Goal: Task Accomplishment & Management: Manage account settings

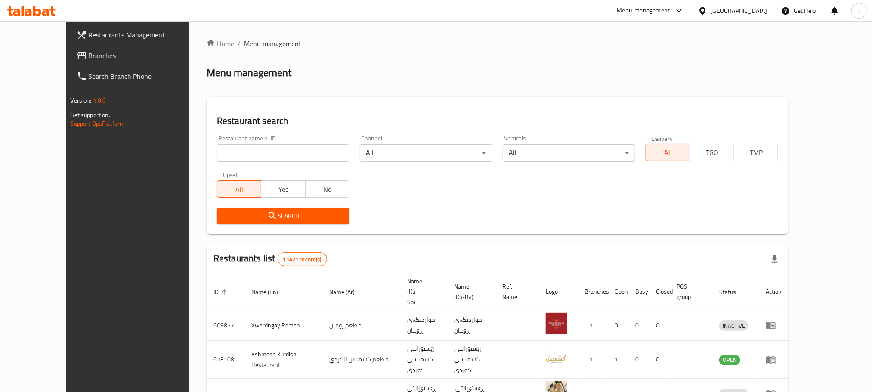
click at [217, 142] on div "Restaurant name or ID Restaurant name or ID" at bounding box center [283, 148] width 133 height 26
click at [217, 151] on input "search" at bounding box center [283, 152] width 133 height 17
paste input "Klija W Shai"
type input "Klija W Shai"
click button "Search" at bounding box center [283, 216] width 133 height 16
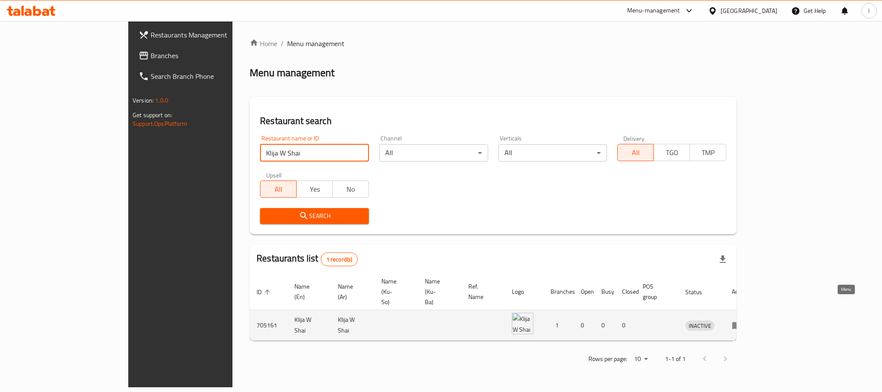
click at [742, 320] on icon "enhanced table" at bounding box center [736, 325] width 10 height 10
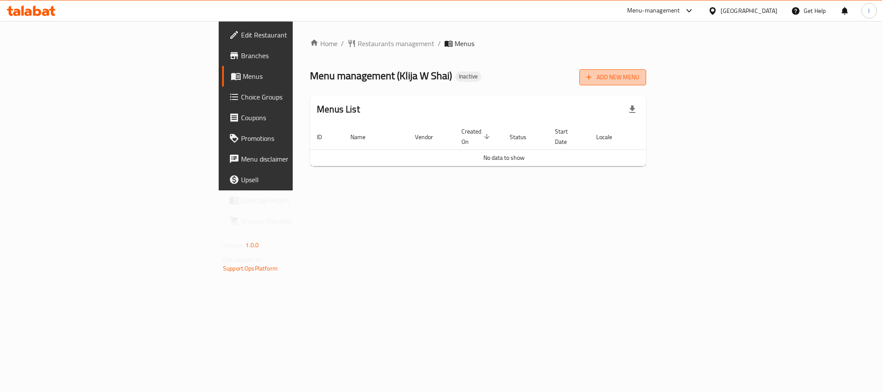
click at [639, 80] on span "Add New Menu" at bounding box center [612, 77] width 53 height 11
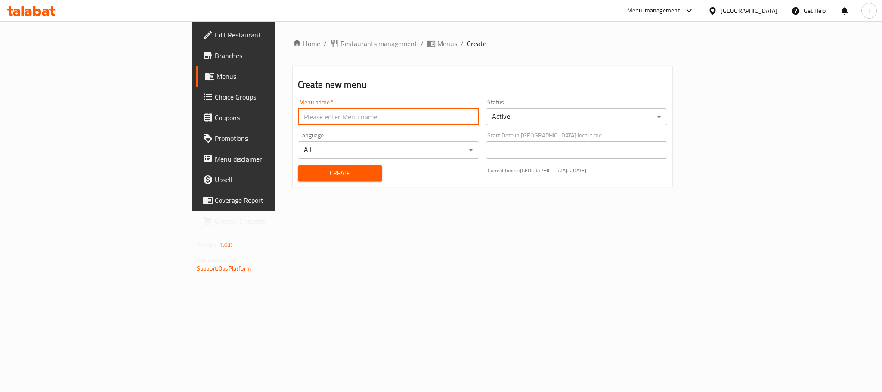
click at [298, 111] on input "text" at bounding box center [388, 116] width 181 height 17
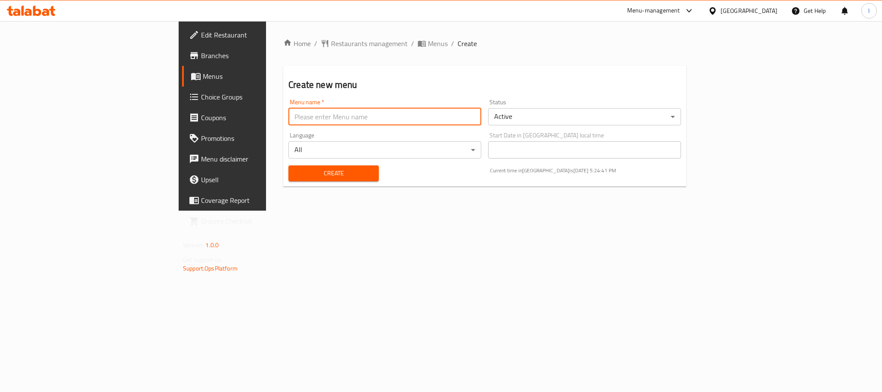
click at [288, 115] on input "text" at bounding box center [384, 116] width 193 height 17
type input "Team"
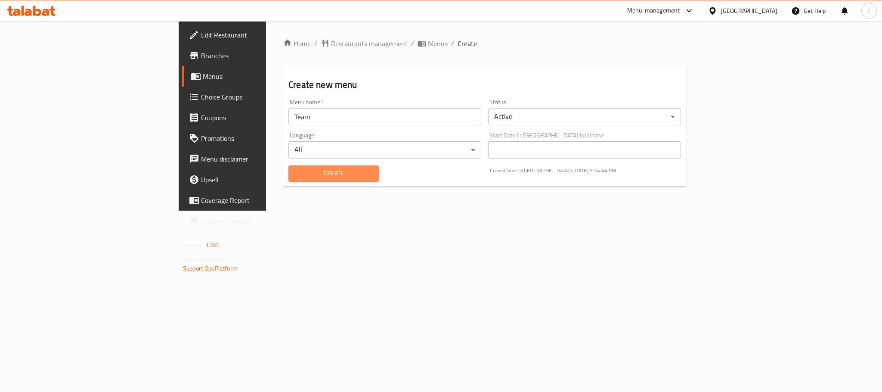
click at [295, 172] on span "Create" at bounding box center [333, 173] width 77 height 11
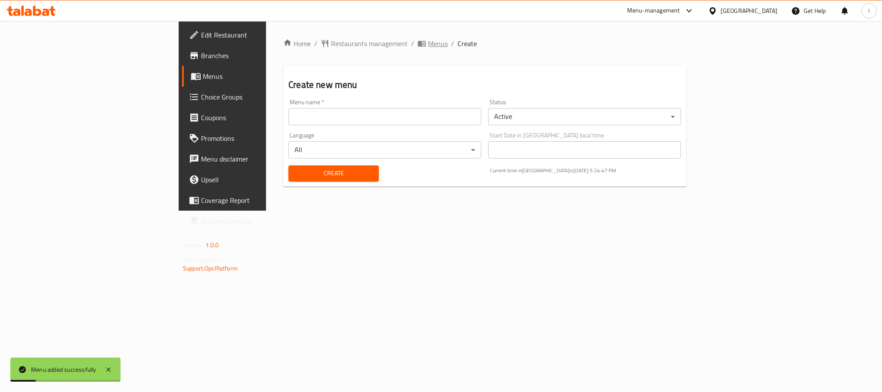
click at [428, 43] on span "Menus" at bounding box center [438, 43] width 20 height 10
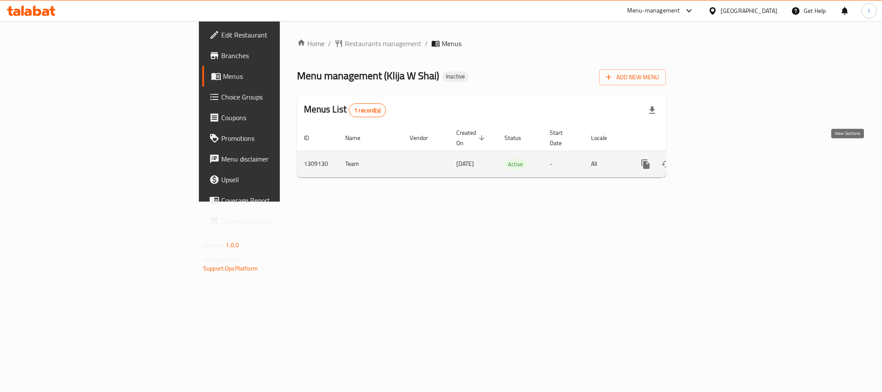
click at [712, 159] on icon "enhanced table" at bounding box center [707, 164] width 10 height 10
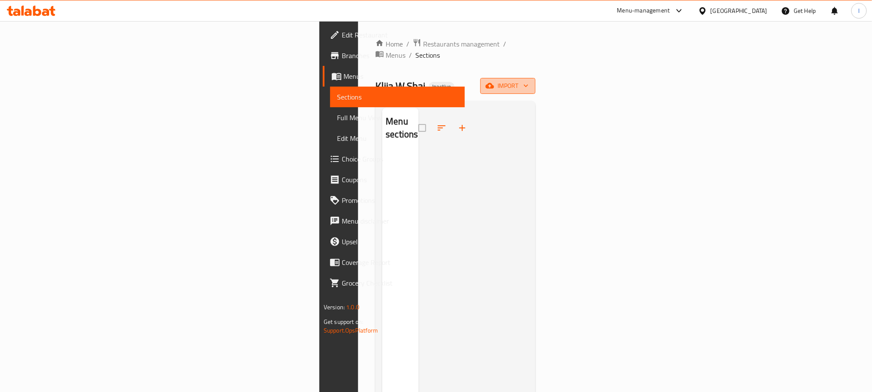
click at [494, 81] on icon "button" at bounding box center [489, 85] width 9 height 9
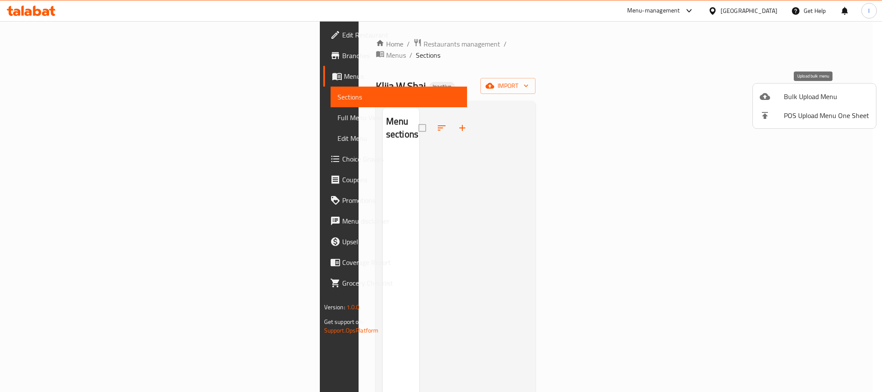
click at [787, 93] on span "Bulk Upload Menu" at bounding box center [825, 96] width 85 height 10
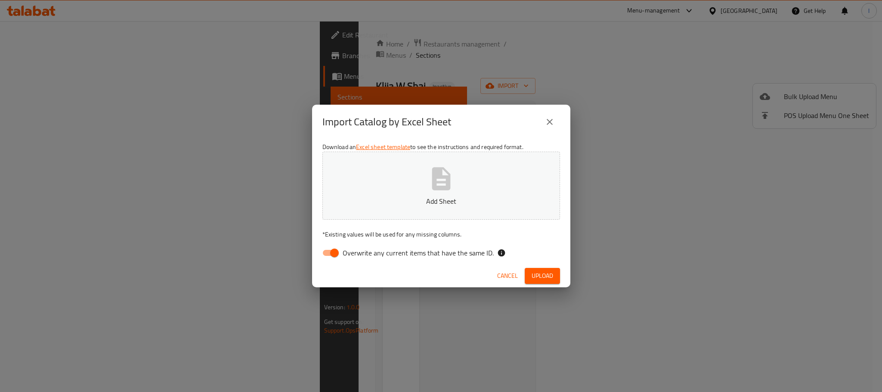
click at [323, 254] on input "Overwrite any current items that have the same ID." at bounding box center [334, 252] width 49 height 16
checkbox input "false"
click at [447, 201] on p "Add Sheet" at bounding box center [441, 201] width 211 height 10
click at [559, 277] on div "Cancel Upload" at bounding box center [441, 275] width 258 height 23
click at [556, 277] on button "Upload" at bounding box center [541, 276] width 35 height 16
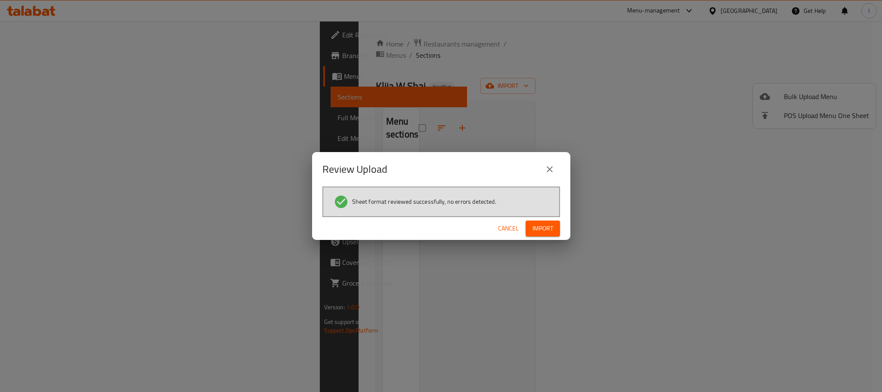
click at [537, 225] on span "Import" at bounding box center [542, 228] width 21 height 11
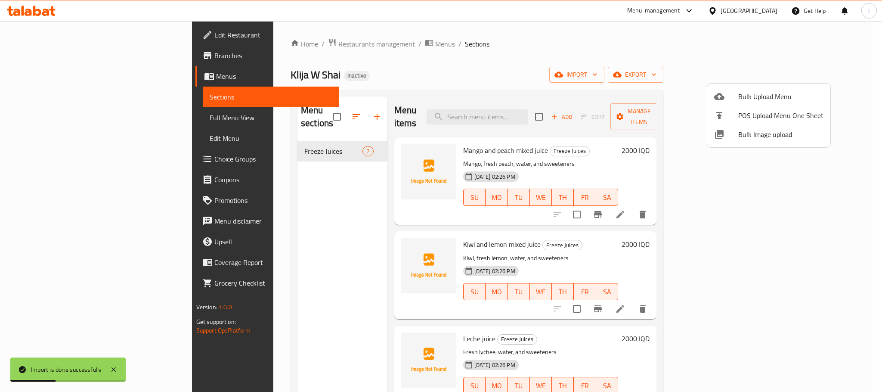
click at [481, 43] on div at bounding box center [441, 196] width 882 height 392
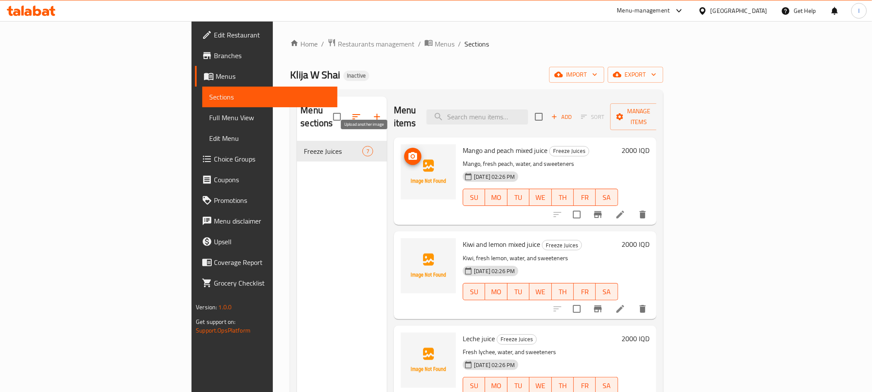
click at [408, 152] on icon "upload picture" at bounding box center [412, 156] width 9 height 8
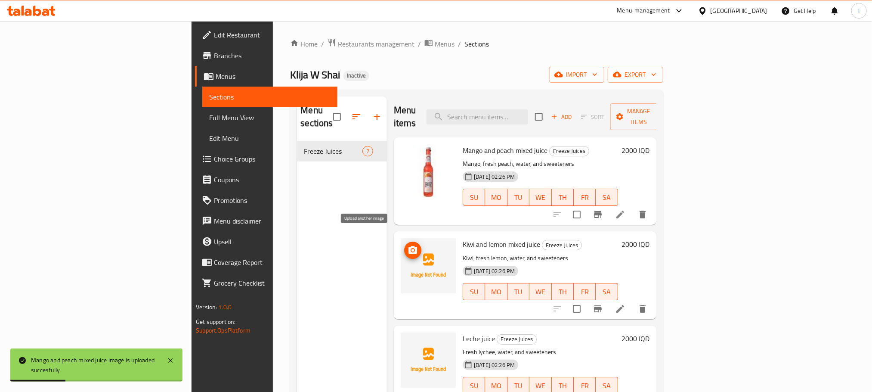
click at [408, 246] on icon "upload picture" at bounding box center [412, 250] width 9 height 8
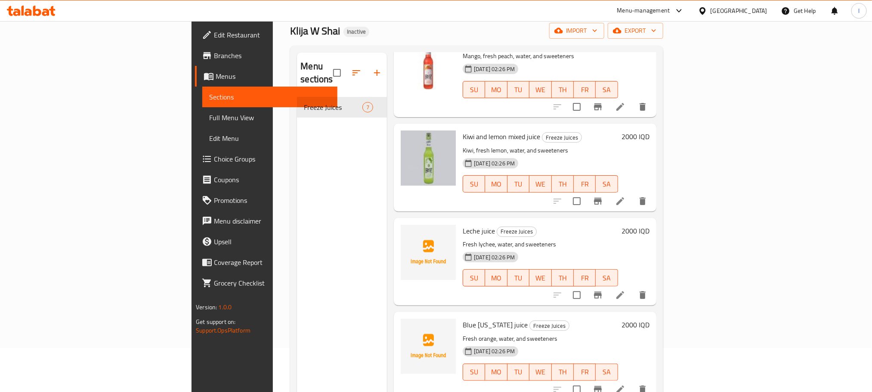
scroll to position [105, 0]
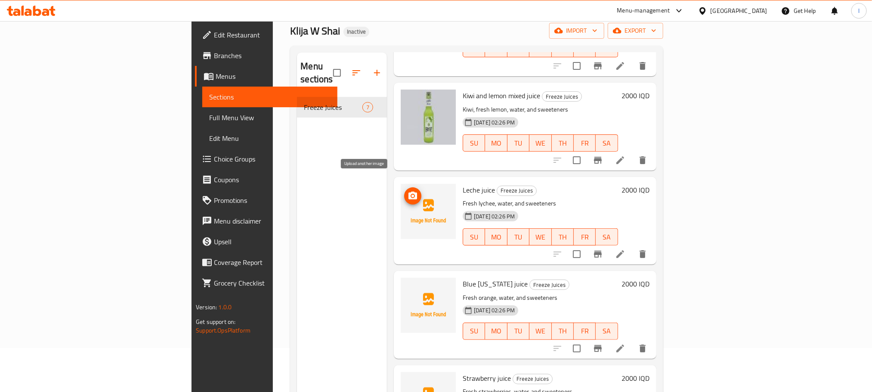
click at [408, 191] on icon "upload picture" at bounding box center [412, 195] width 9 height 8
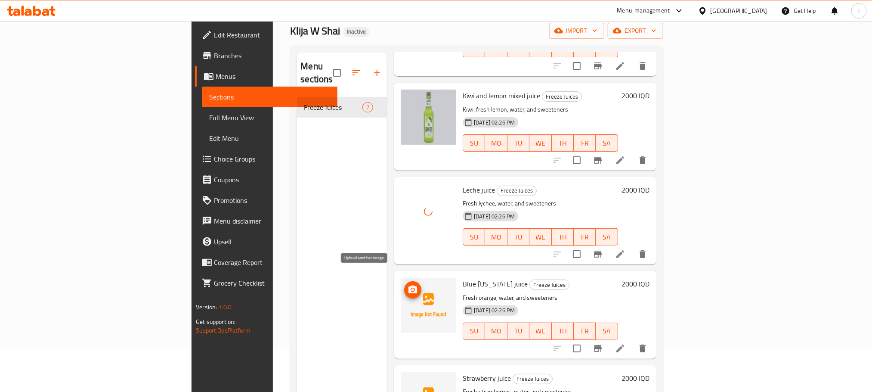
click at [408, 285] on icon "upload picture" at bounding box center [412, 289] width 9 height 8
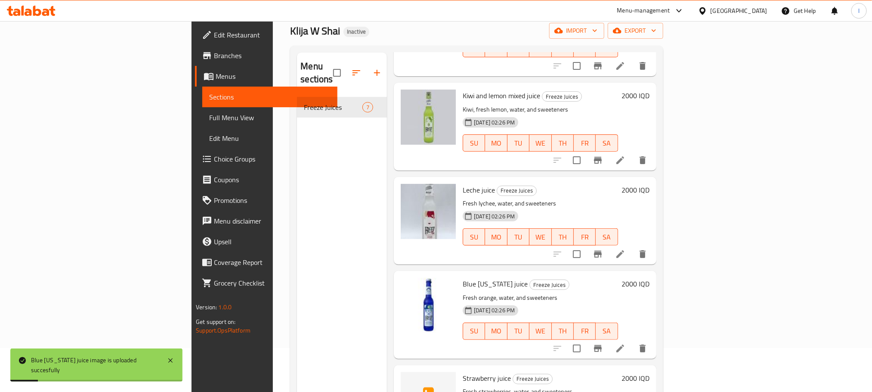
scroll to position [287, 0]
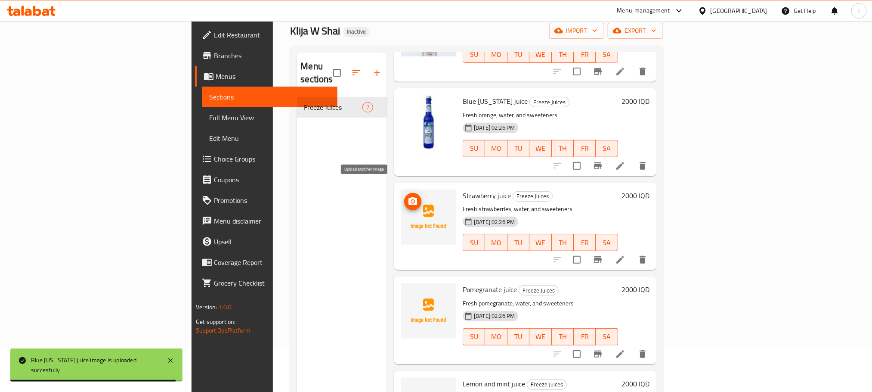
click at [404, 196] on span "upload picture" at bounding box center [412, 201] width 17 height 10
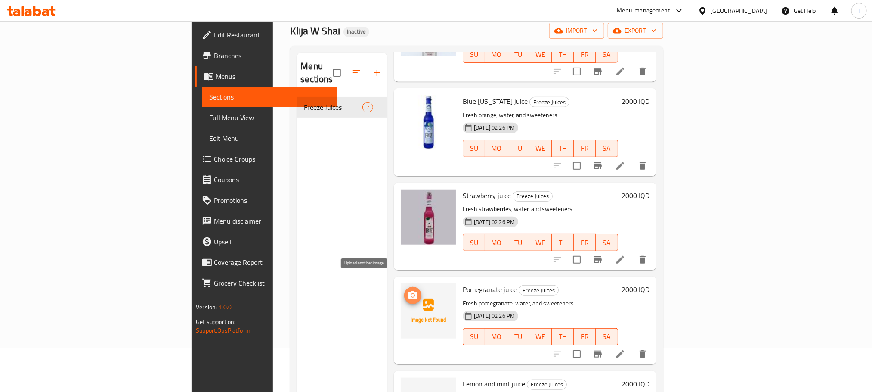
click at [407, 290] on icon "upload picture" at bounding box center [412, 295] width 10 height 10
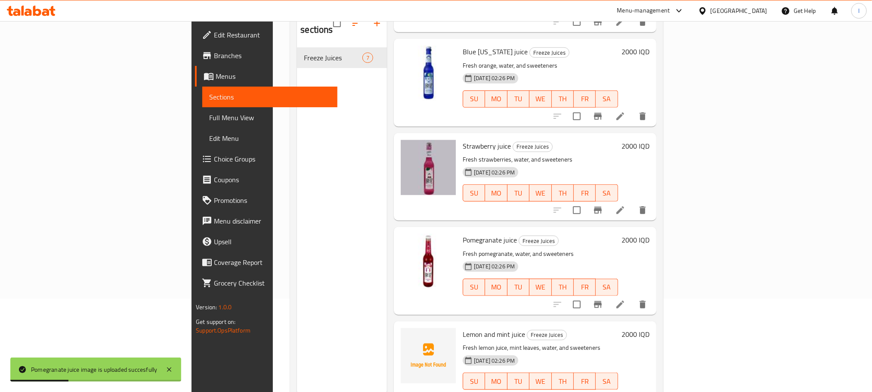
scroll to position [120, 0]
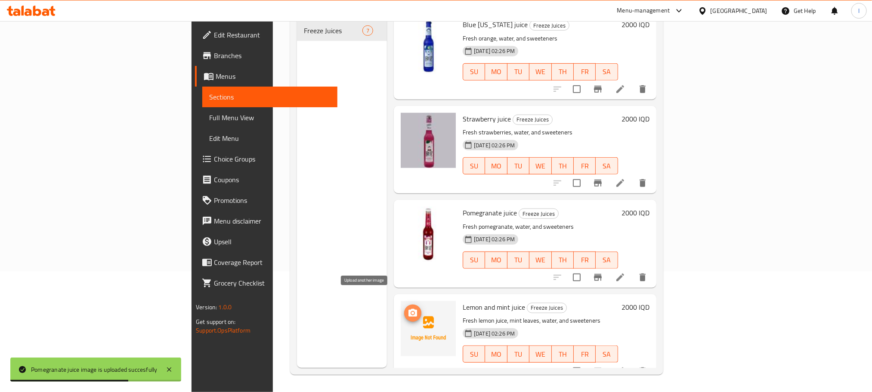
click at [404, 308] on span "upload picture" at bounding box center [412, 313] width 17 height 10
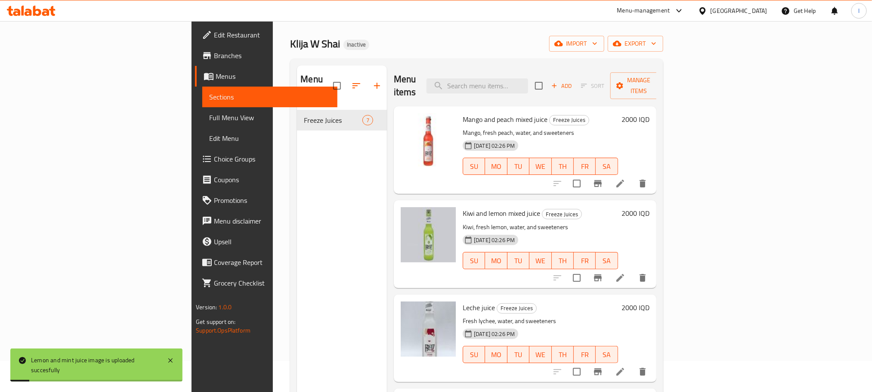
scroll to position [0, 0]
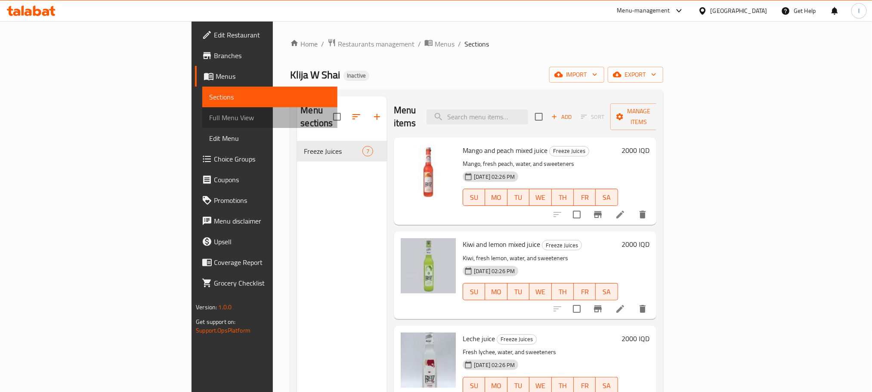
click at [209, 116] on span "Full Menu View" at bounding box center [269, 117] width 121 height 10
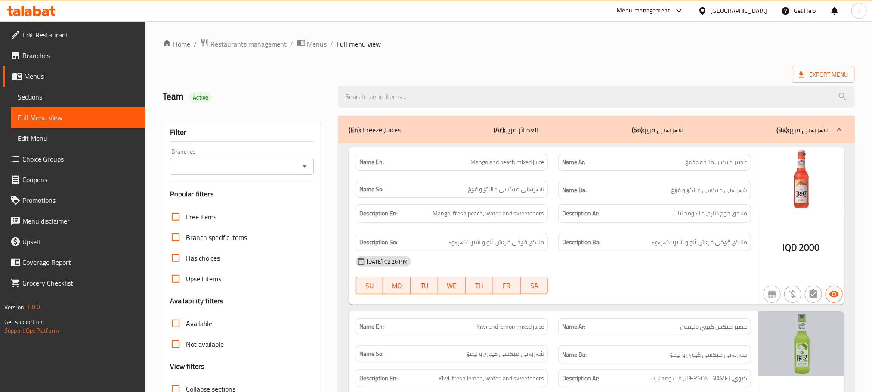
click at [301, 167] on icon "Open" at bounding box center [304, 166] width 10 height 10
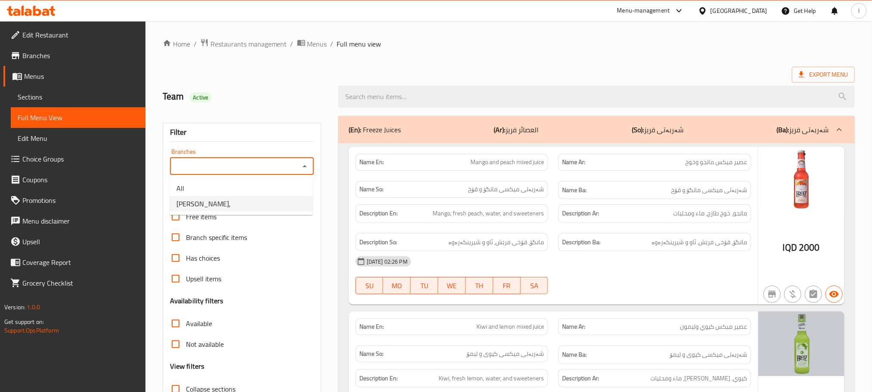
click at [272, 198] on li "Klija W Shai," at bounding box center [241, 203] width 143 height 15
type input "Klija W Shai,"
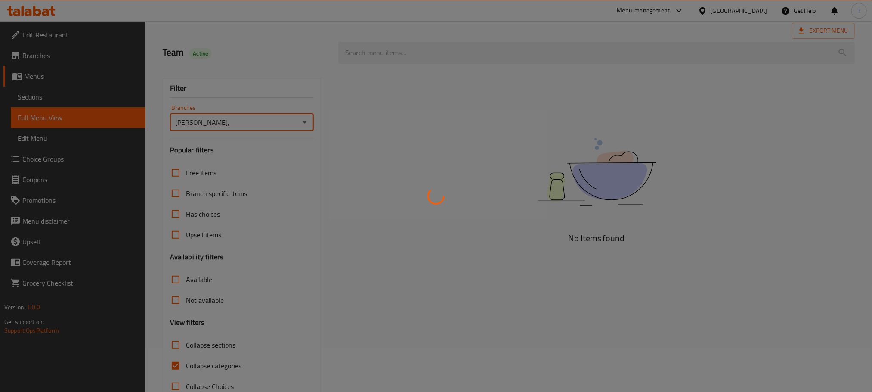
scroll to position [67, 0]
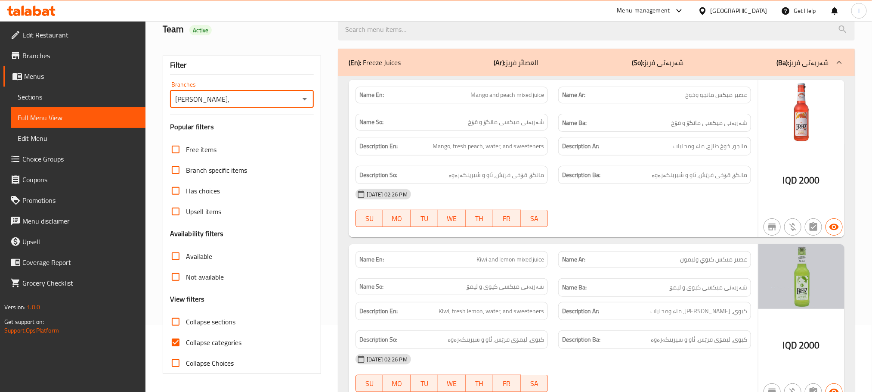
click at [181, 339] on input "Collapse categories" at bounding box center [175, 342] width 21 height 21
checkbox input "false"
click at [83, 32] on span "Edit Restaurant" at bounding box center [80, 35] width 116 height 10
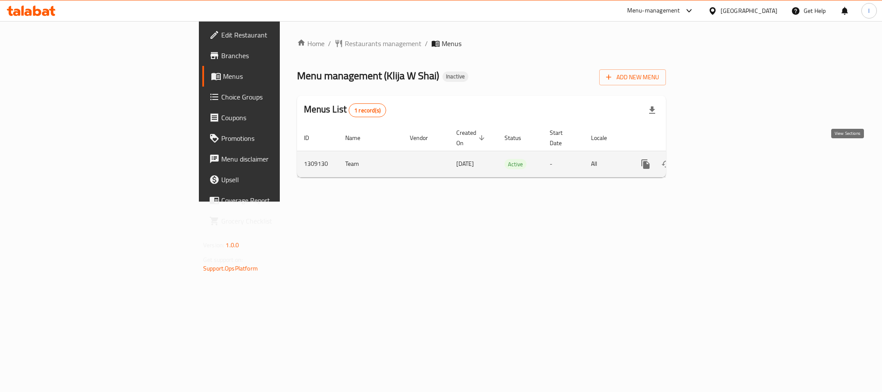
click at [711, 160] on icon "enhanced table" at bounding box center [707, 164] width 8 height 8
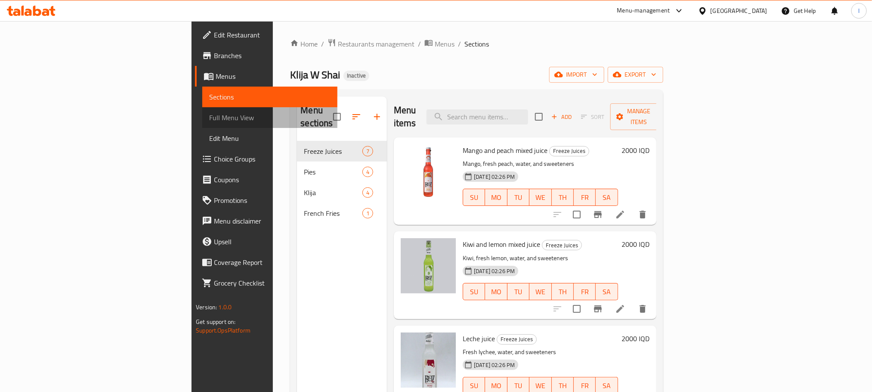
click at [209, 114] on span "Full Menu View" at bounding box center [269, 117] width 121 height 10
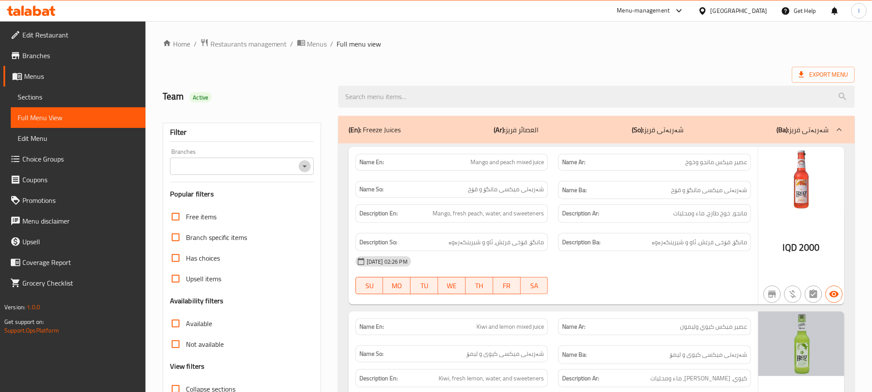
click at [303, 161] on icon "Open" at bounding box center [304, 166] width 10 height 10
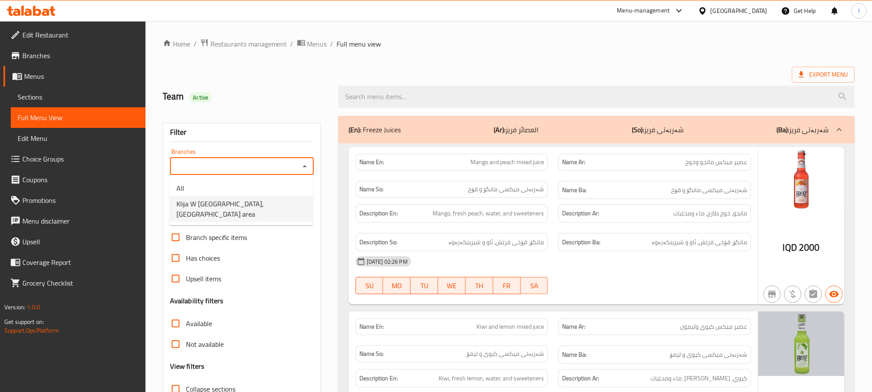
click at [259, 201] on li "Klija W Shai, Sadr area" at bounding box center [241, 209] width 143 height 26
type input "Klija W Shai, Sadr area"
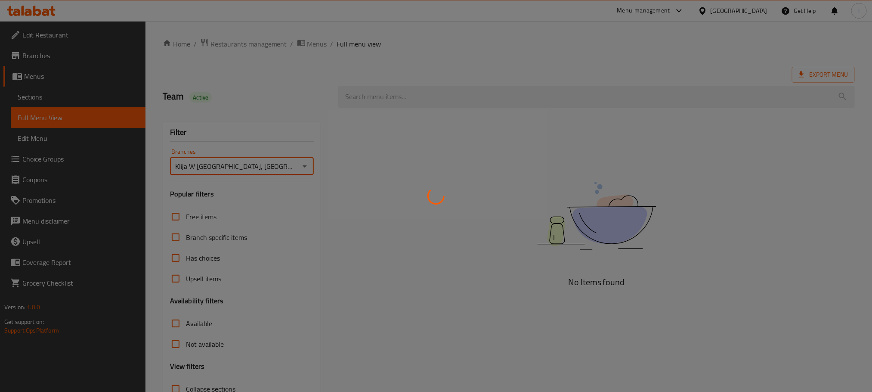
scroll to position [67, 0]
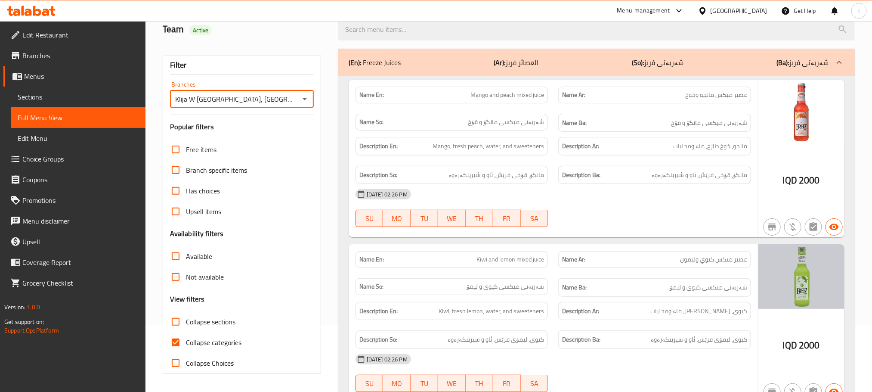
click at [181, 338] on input "Collapse categories" at bounding box center [175, 342] width 21 height 21
checkbox input "false"
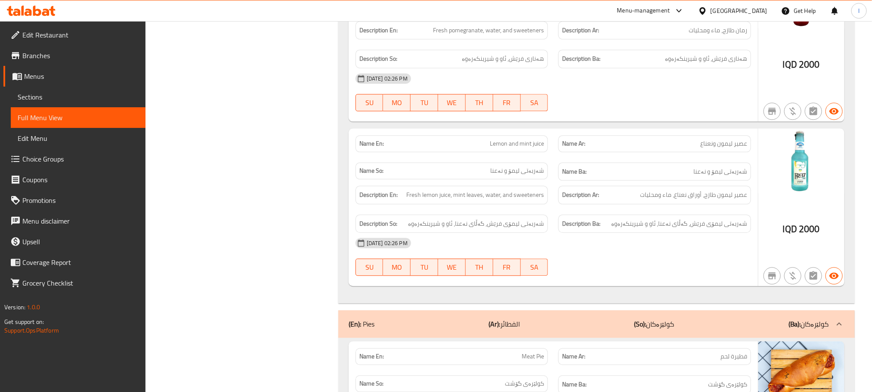
scroll to position [1048, 0]
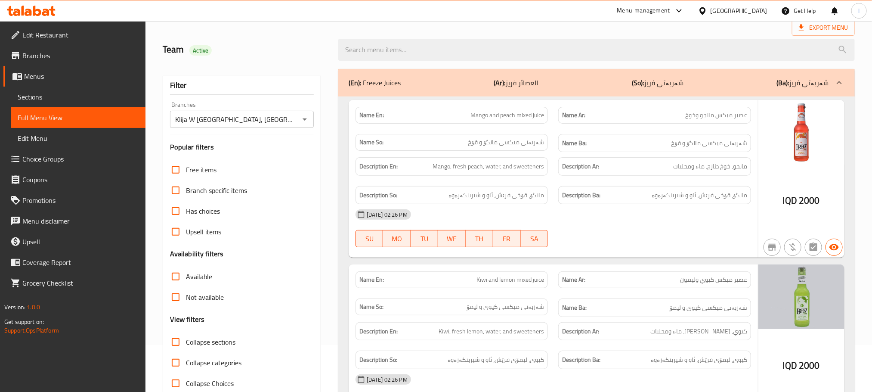
scroll to position [0, 0]
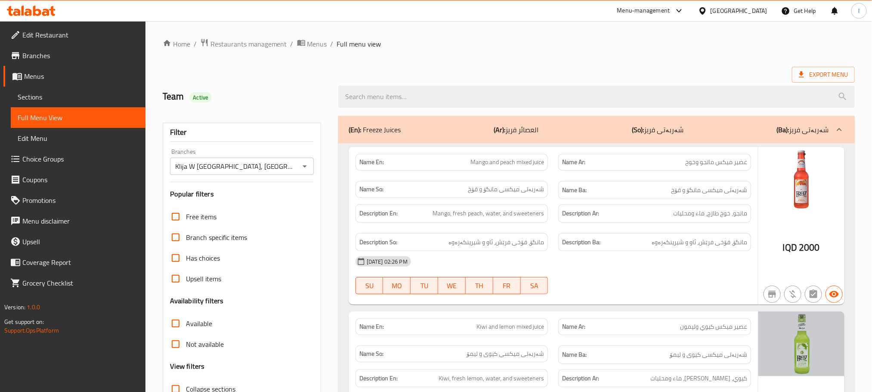
click at [59, 97] on span "Sections" at bounding box center [78, 97] width 121 height 10
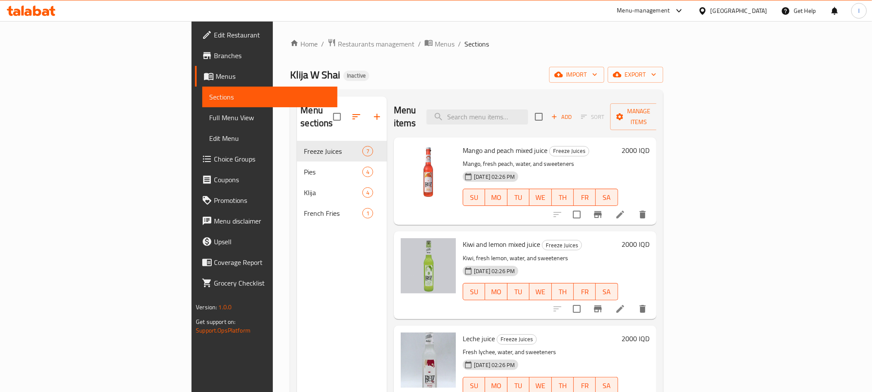
click at [505, 39] on ol "Home / Restaurants management / Menus / Sections" at bounding box center [476, 43] width 373 height 11
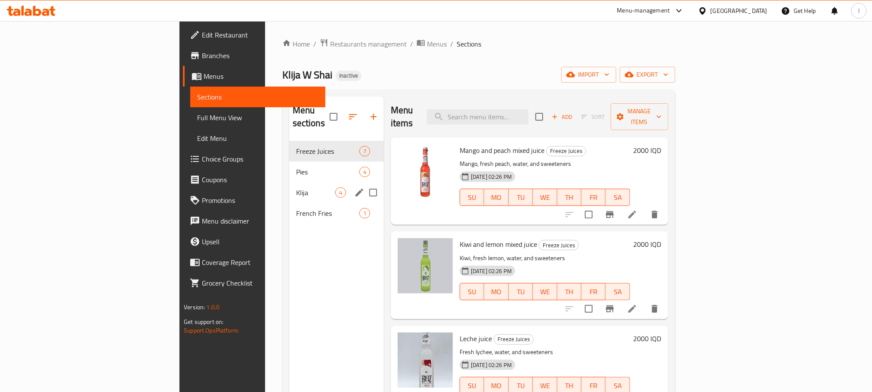
click at [296, 187] on span "Klija" at bounding box center [315, 192] width 39 height 10
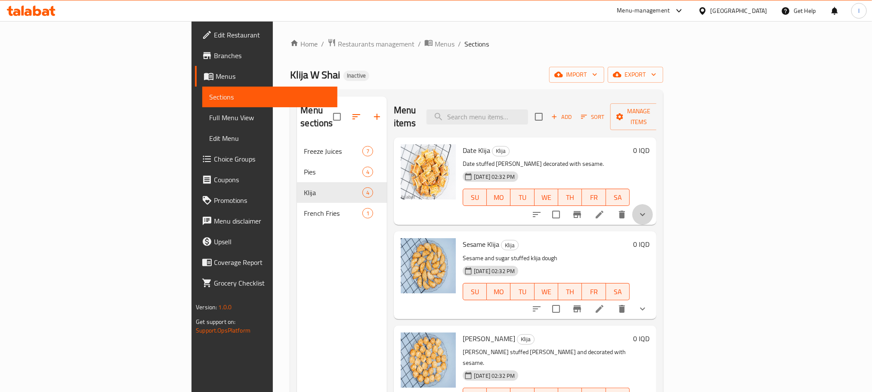
click at [653, 204] on button "show more" at bounding box center [642, 214] width 21 height 21
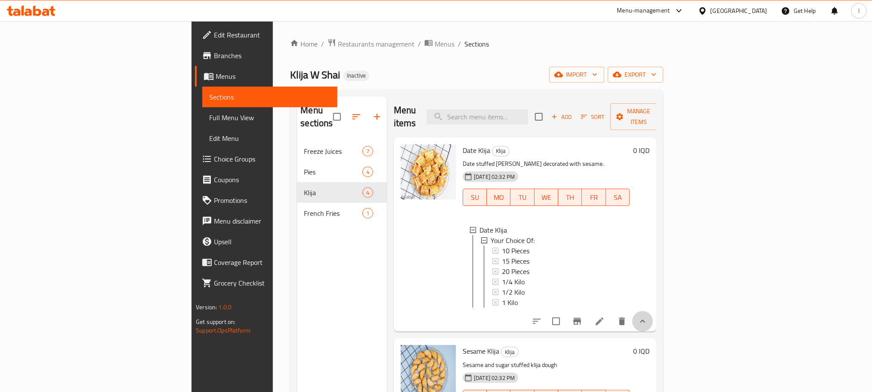
click at [653, 319] on button "show more" at bounding box center [642, 321] width 21 height 21
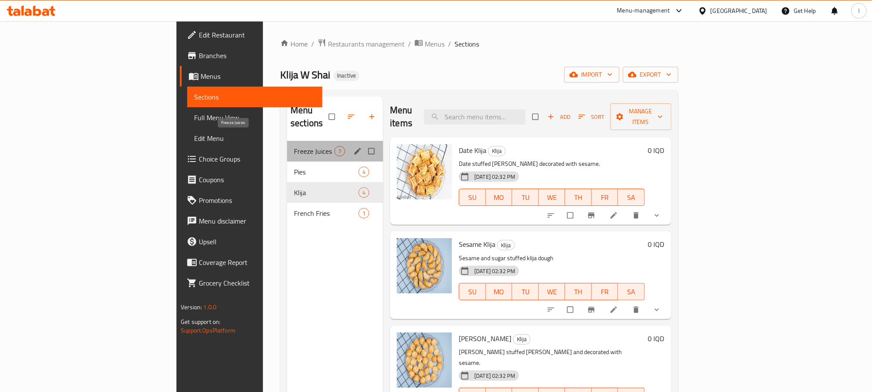
click at [294, 146] on span "Freeze Juices" at bounding box center [314, 151] width 40 height 10
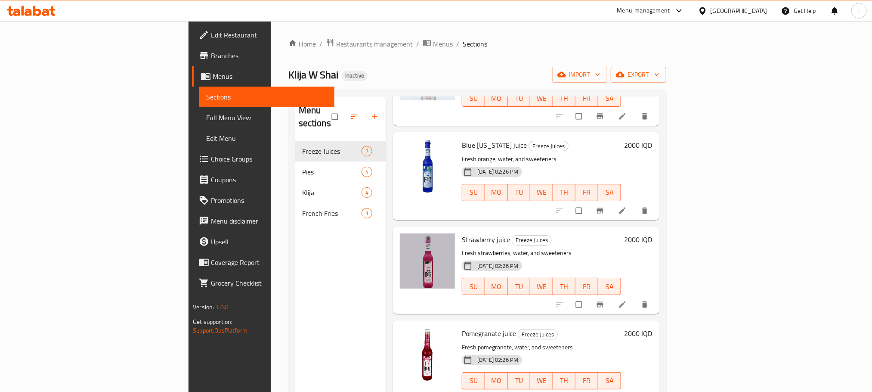
scroll to position [120, 0]
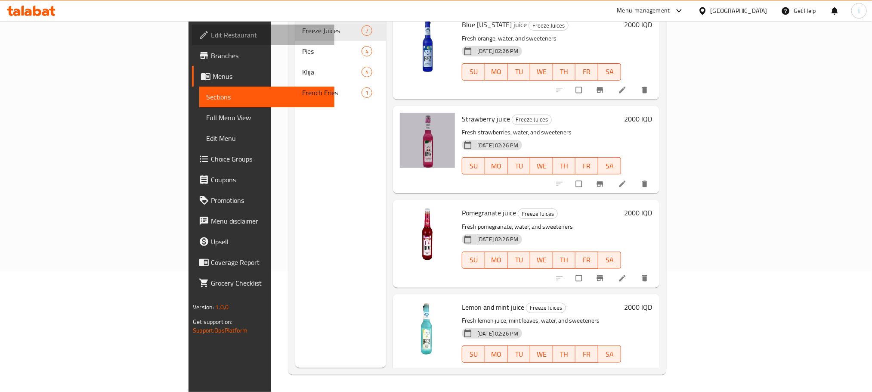
click at [211, 32] on span "Edit Restaurant" at bounding box center [269, 35] width 116 height 10
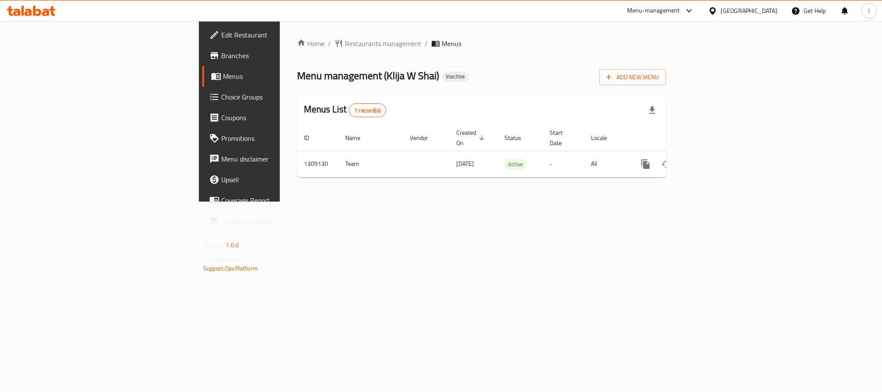
click at [37, 1] on div "Menu-management [GEOGRAPHIC_DATA] Get Help l" at bounding box center [441, 10] width 882 height 21
click at [42, 14] on icon at bounding box center [31, 11] width 49 height 10
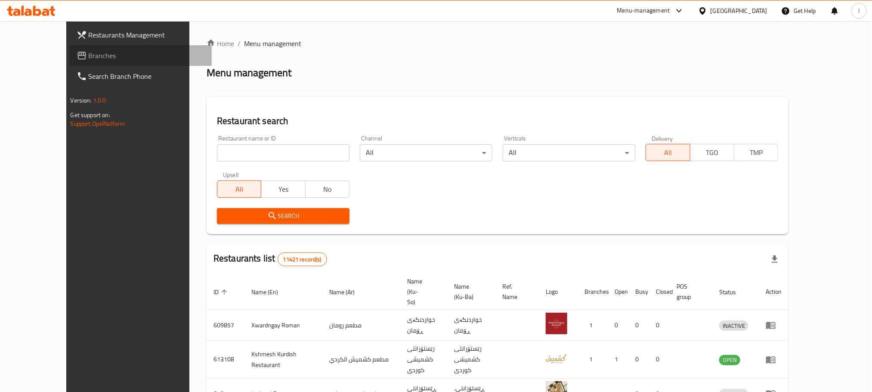
click at [89, 56] on span "Branches" at bounding box center [147, 55] width 116 height 10
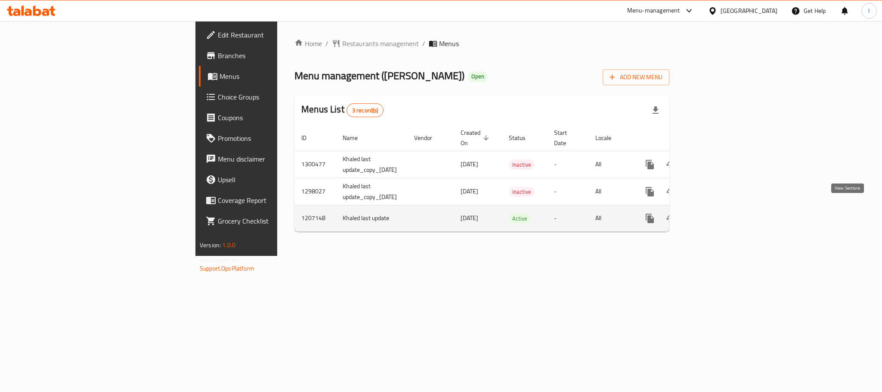
click at [717, 213] on icon "enhanced table" at bounding box center [711, 218] width 10 height 10
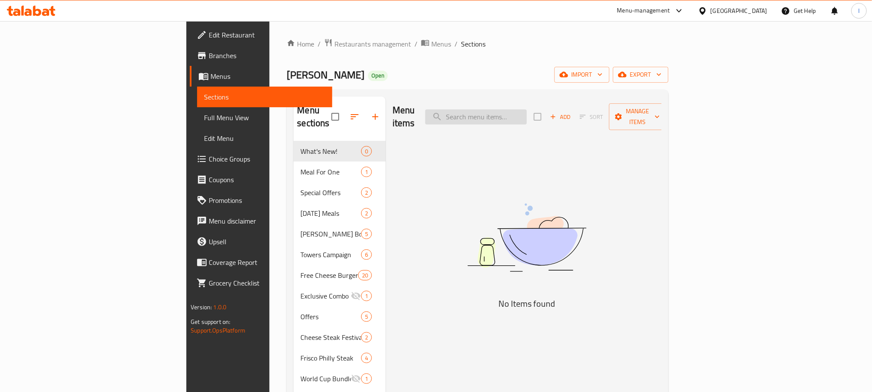
click at [527, 115] on input "search" at bounding box center [476, 116] width 102 height 15
paste input "Original Wraptor Sandwich"
type input "Original Wraptor Sandwich"
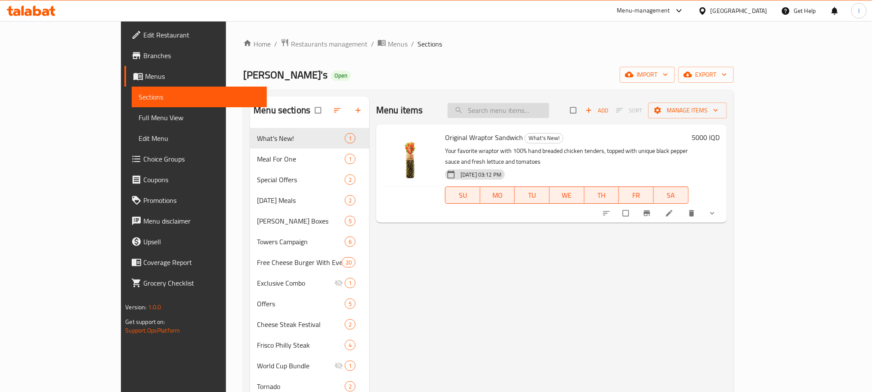
click at [523, 105] on input "search" at bounding box center [498, 110] width 102 height 15
click at [723, 204] on div at bounding box center [660, 213] width 126 height 19
click at [673, 209] on icon at bounding box center [669, 213] width 9 height 9
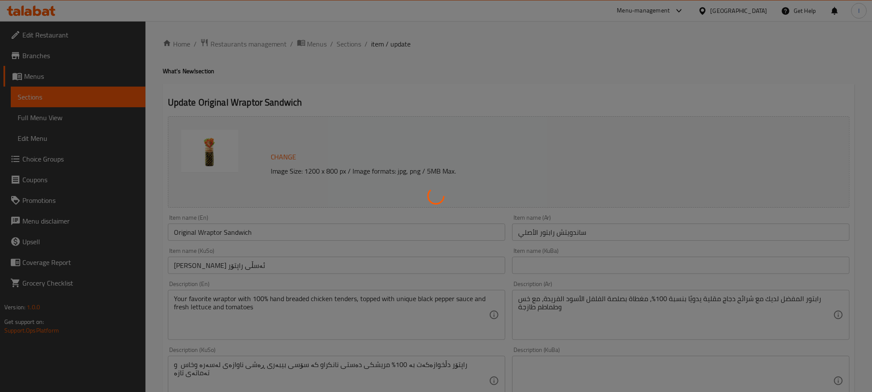
type input "إختيارك من:"
type input "هەڵبژاردنت لە:"
type input "1"
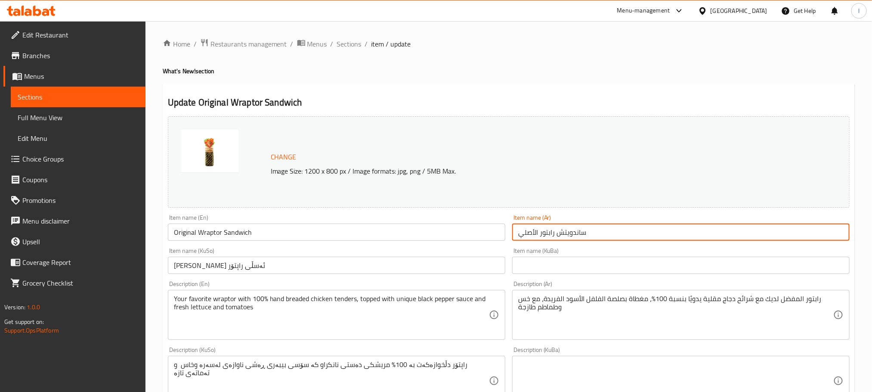
click at [620, 229] on input "ساندويتش رابتور الأصلي" at bounding box center [680, 231] width 337 height 17
click at [835, 231] on input "ساندويتش رابتور الأصلي" at bounding box center [680, 231] width 337 height 17
click at [793, 235] on input "سندويتش رابتور الأصلي" at bounding box center [680, 231] width 337 height 17
drag, startPoint x: 790, startPoint y: 233, endPoint x: 728, endPoint y: 233, distance: 62.0
click at [728, 233] on input "سندويتش رابتور اأصلي" at bounding box center [680, 231] width 337 height 17
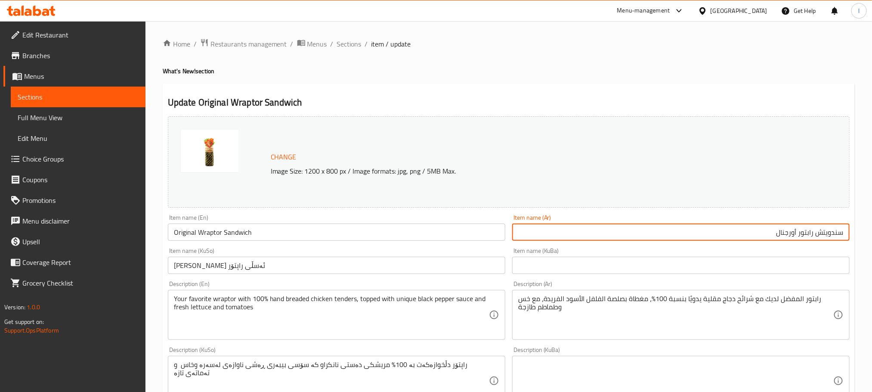
type input "سندويتش رابتور أورجنال"
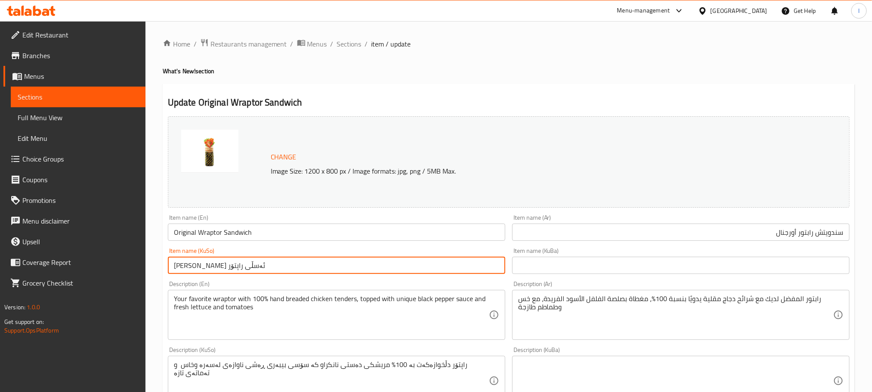
click at [284, 264] on input "ساندویچی ئەسڵی راپتۆر" at bounding box center [336, 264] width 337 height 17
type input "ە"
type input "سەندویچی راپتۆری ئۆریجناڵ"
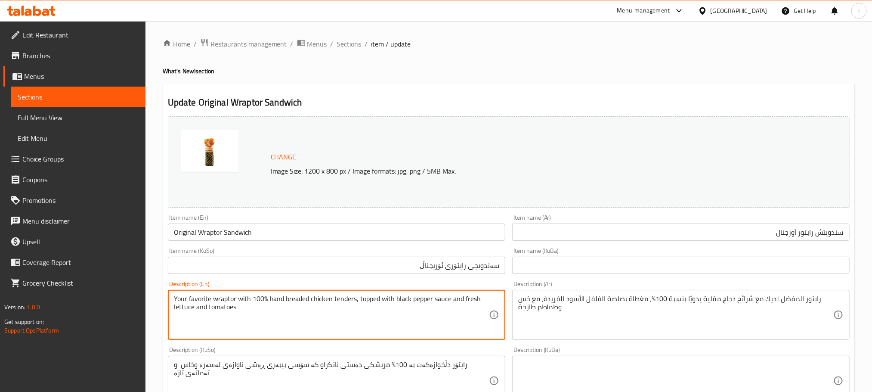
click at [230, 301] on textarea "Your favorite wraptor with 100% hand breaded chicken tenders, topped with black…" at bounding box center [331, 314] width 315 height 41
drag, startPoint x: 230, startPoint y: 301, endPoint x: 229, endPoint y: 313, distance: 11.6
click at [230, 311] on textarea "Your favorite wraptor with 100% hand breaded chicken tenders, topped with black…" at bounding box center [331, 314] width 315 height 41
click at [213, 308] on textarea "Your favorite wraptor with 100% hand breaded chicken tenders, topped with black…" at bounding box center [331, 314] width 315 height 41
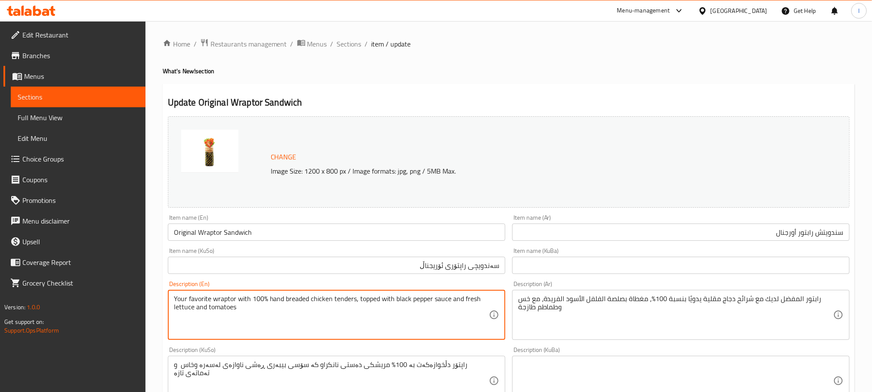
click at [213, 308] on textarea "Your favorite wraptor with 100% hand breaded chicken tenders, topped with black…" at bounding box center [331, 314] width 315 height 41
type textarea "Your favorite wraptor with 100% hand breaded chicken tenders, topped with black…"
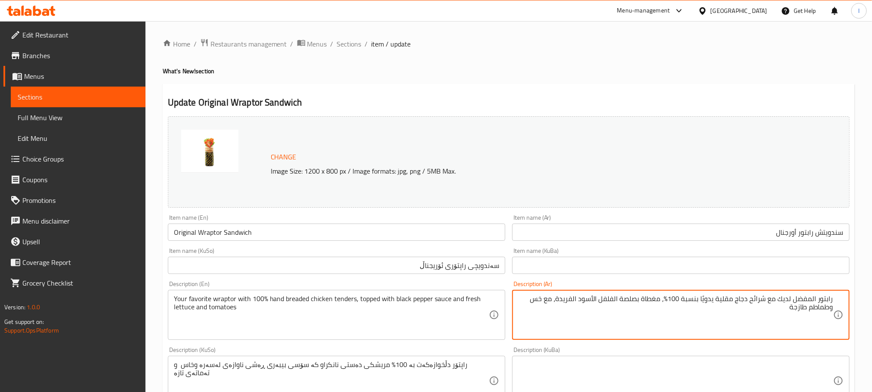
click at [591, 298] on textarea "رابتور المفضل لديك مع شرائح دجاج مقلية يدويًا بنسبة 100%، مغطاة بصلصة الفلفل ال…" at bounding box center [675, 314] width 315 height 41
paste textarea "قطع دجاج مقلية يدويًا بنسبة 100%، ومغطاة بصلصة الفلفل الأسود والخس والطماطم ال"
click at [709, 299] on textarea "رابتور المفضل لديك مع قطع دجاج مقلية يدويًا بنسبة 100%، ومغطاة بصلصة الفلفل الأ…" at bounding box center [675, 314] width 315 height 41
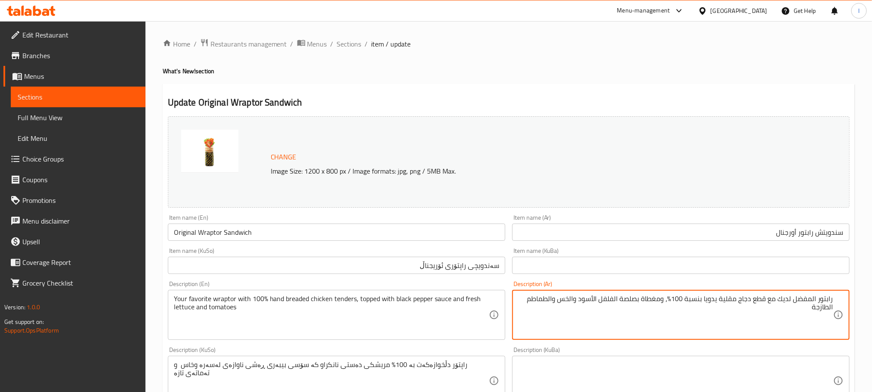
click at [812, 302] on textarea "رابتور المفضل لديك مع قطع دجاج مقلية يدويا بنسبة 100%، ومغطاة بصلصة الفلفل الأس…" at bounding box center [675, 314] width 315 height 41
click at [622, 299] on textarea "رابتور مفضل لديك مع قطع دجاج مقلية يدويا بنسبة 100%، ومغطاة بصلصة الفلفل الأسود…" at bounding box center [675, 314] width 315 height 41
click at [607, 298] on textarea "رابتور مفضل لديك مع قطع دجاج مقلية يدويا بنسبة 100%، ومغطاة بصلصة فلفل الأسود و…" at bounding box center [675, 314] width 315 height 41
click at [583, 302] on textarea "رابتور مفضل لديك مع قطع دجاج مقلية يدويا بنسبة 100%، ومغطاة بصلصة فلفل أسود وال…" at bounding box center [675, 314] width 315 height 41
click at [567, 300] on textarea "رابتور مفضل لديك مع قطع دجاج مقلية يدويا بنسبة 100%، ومغطاة بصلصة فلفل أسود، خس…" at bounding box center [675, 314] width 315 height 41
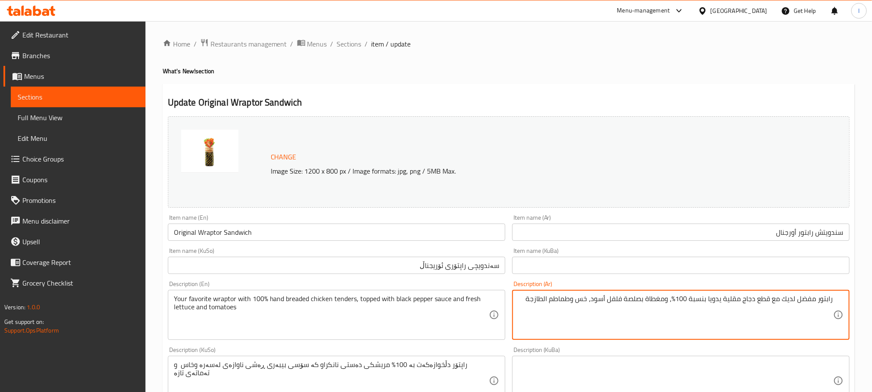
click at [546, 297] on textarea "رابتور مفضل لديك مع قطع دجاج مقلية يدويا بنسبة 100%، ومغطاة بصلصة فلفل أسود، خس…" at bounding box center [675, 314] width 315 height 41
type textarea "رابتور مفضل لديك مع قطع دجاج مقلية يدويا بنسبة 100%، ومغطاة بصلصة فلفل أسود، خس…"
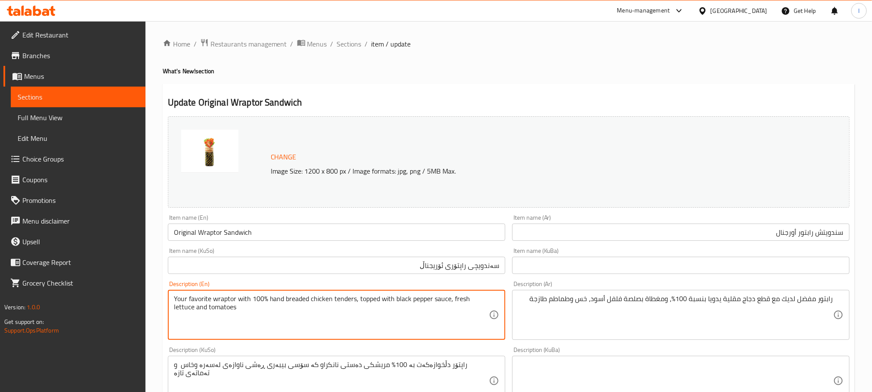
type textarea "Your favorite wraptor with 100% hand breaded chicken tenders, topped with black…"
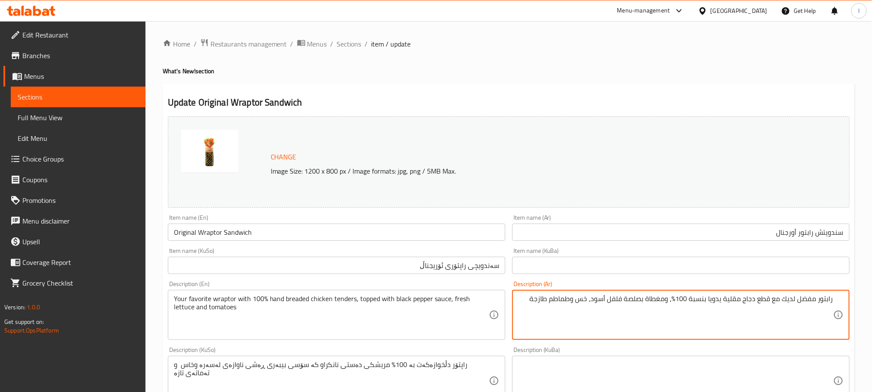
drag, startPoint x: 550, startPoint y: 300, endPoint x: 517, endPoint y: 299, distance: 33.6
click at [577, 302] on textarea "رابتور مفضل لديك مع قطع دجاج مقلية يدويا بنسبة 100%، ومغطاة بصلصة فلفل أسود، خس…" at bounding box center [675, 314] width 315 height 41
paste textarea "طازجة"
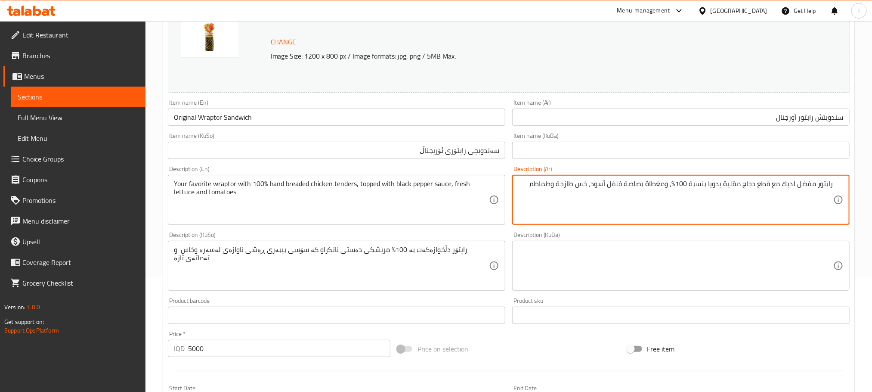
type textarea "رابتور مفضل لديك مع قطع دجاج مقلية يدويا بنسبة 100%، ومغطاة بصلصة فلفل أسود، خس…"
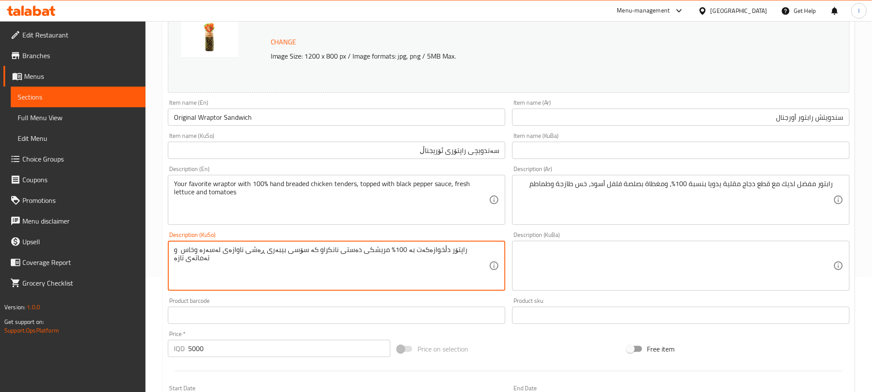
click at [442, 259] on textarea "راپتۆر دڵخوازەکەت بە 100% مریشکی دەستی نانکراو کە سۆسی بیبەری ڕەشی ناوازەی لەسە…" at bounding box center [331, 265] width 315 height 41
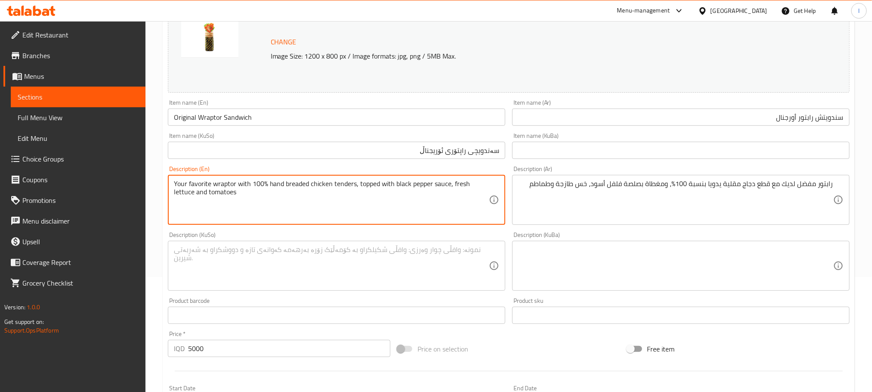
drag, startPoint x: 213, startPoint y: 179, endPoint x: 129, endPoint y: 182, distance: 84.0
click at [179, 181] on textarea "wraptor with 100% hand breaded chicken tenders, topped with black pepper sauce,…" at bounding box center [331, 199] width 315 height 41
type textarea "Wraptor with 100% hand breaded chicken tenders, topped with black pepper sauce,…"
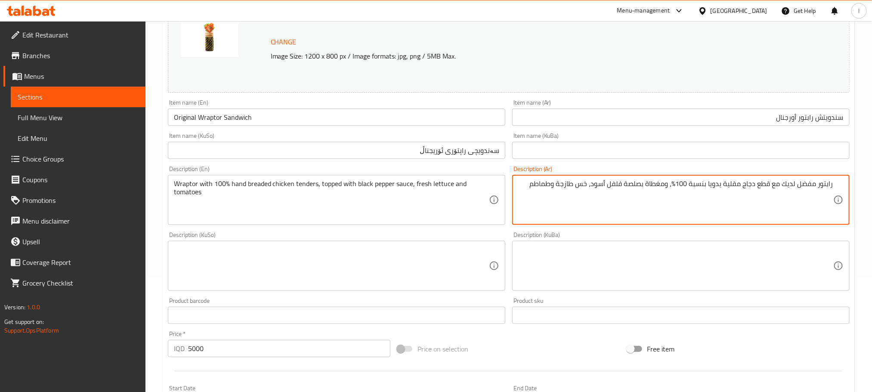
drag, startPoint x: 815, startPoint y: 185, endPoint x: 783, endPoint y: 188, distance: 31.5
type textarea "رابتور مع قطع دجاج مقلية يدويا بنسبة 100%، ومغطاة بصلصة فلفل أسود، خس طازجة وطم…"
click at [247, 273] on textarea at bounding box center [331, 265] width 315 height 41
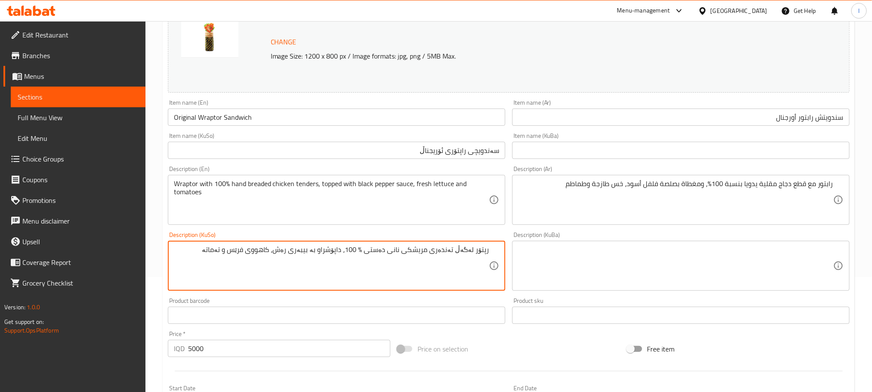
click at [256, 251] on textarea "رپتۆر لەگەڵ تەندەری مریشکی نانی دەستی ٪ 100، داپۆشراو بە بیبەری رەش، کاهووی فرێ…" at bounding box center [331, 265] width 315 height 41
click at [247, 252] on textarea "رپتۆر لەگەڵ تەندەری مریشکی نانی دەستی ٪ 100، داپۆشراو بە بیبەری رەش، کاهووی فرێ…" at bounding box center [331, 265] width 315 height 41
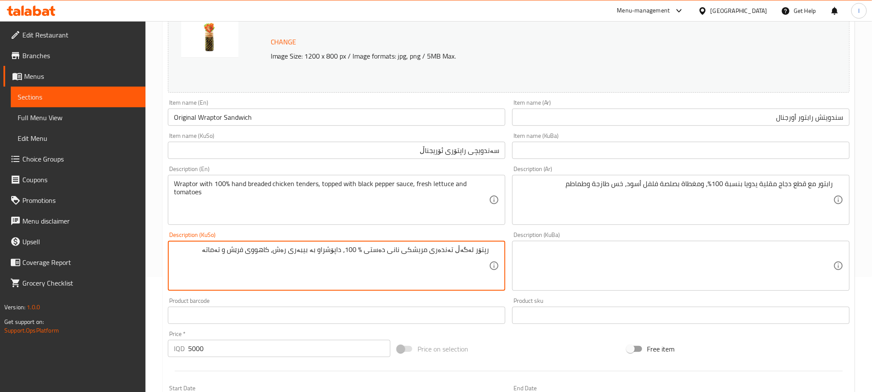
click at [338, 257] on textarea "رپتۆر لەگەڵ تەندەری مریشکی نانی دەستی ٪ 100، داپۆشراو بە بیبەری رەش، کاهووی فرێ…" at bounding box center [331, 265] width 315 height 41
click at [438, 264] on textarea "رپتۆر لەگەڵ تەندەری مریشکی نانی دەستی ٪ 100، داپۆشراو بە بیبەری رەش، کاهووی فرێ…" at bounding box center [331, 265] width 315 height 41
click at [354, 250] on textarea "رپتۆر لەگەڵ تەندەری مریشکی نانی دەستی ٪ 100، داپۆشراو بە بیبەری رەش، کاهووی فرێ…" at bounding box center [331, 265] width 315 height 41
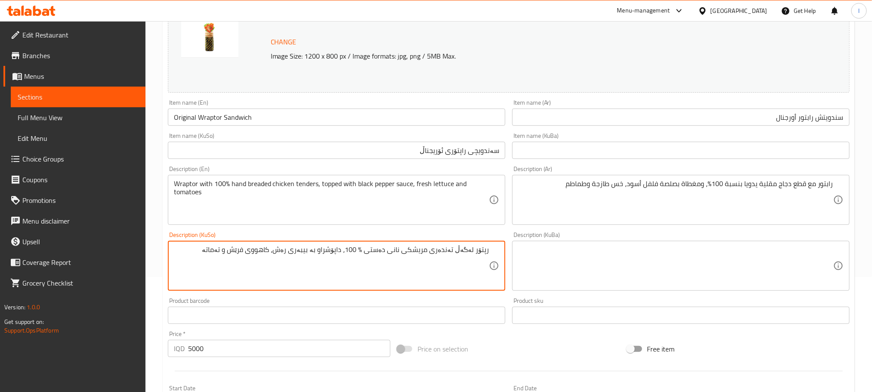
click at [354, 250] on textarea "رپتۆر لەگەڵ تەندەری مریشکی نانی دەستی ٪ 100، داپۆشراو بە بیبەری رەش، کاهووی فرێ…" at bounding box center [331, 265] width 315 height 41
type textarea "رپتۆر لەگەڵ تەندەری مریشکی نانی دەستی ٪ 100، داپۆشراو بە بیبەری رەش، کاهووی فرێ…"
click at [589, 248] on textarea at bounding box center [675, 265] width 315 height 41
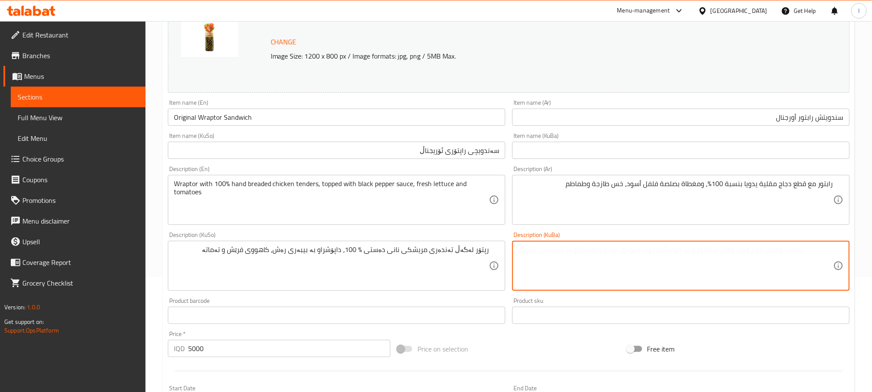
paste textarea "رپتۆر لەگەڵ تەندەری مریشکی نانی دەستی ٪ 100، داپۆشراو بە بیبەری رەش، کاهووی فرێ…"
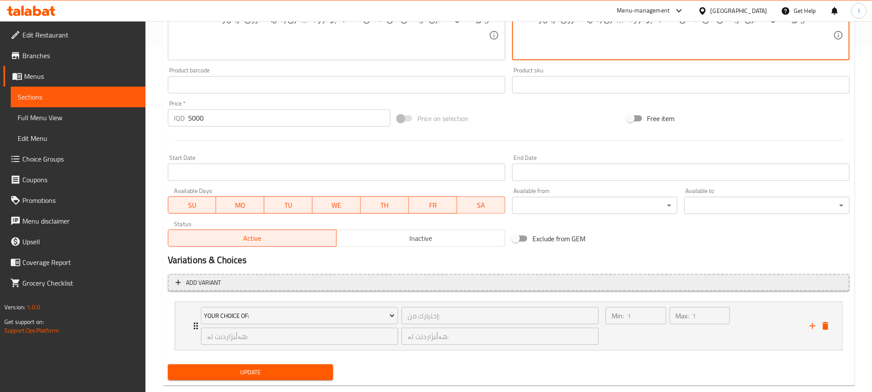
scroll to position [363, 0]
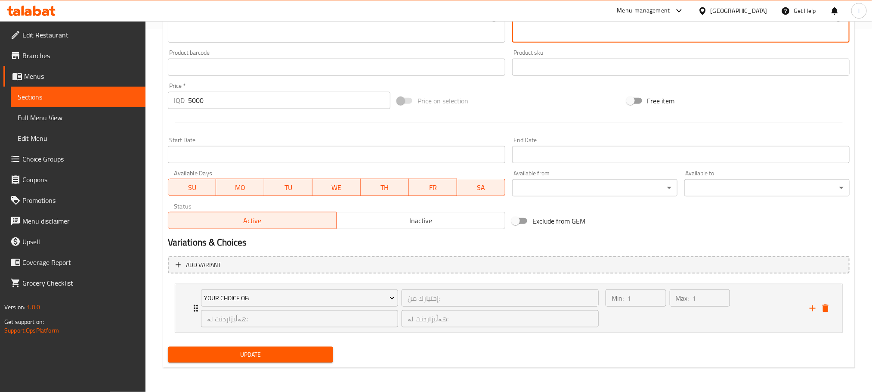
type textarea "رپتۆر لەگەڵ تەندەری مریشکی نانی دەستی ٪ 100، داپۆشراو بە بیبەری رەش، کاهووی فرێ…"
click at [289, 351] on span "Update" at bounding box center [250, 354] width 151 height 11
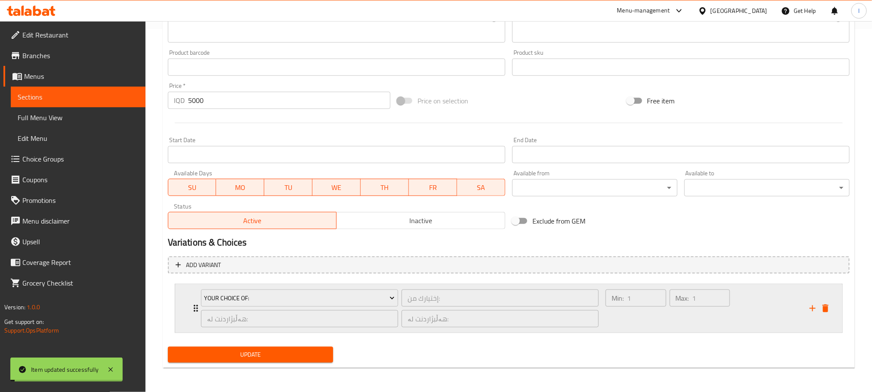
click at [663, 314] on div "Min: 1 ​" at bounding box center [636, 307] width 64 height 41
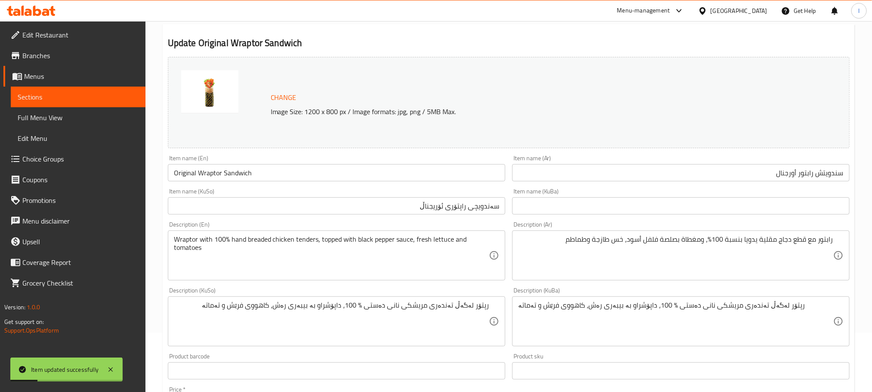
scroll to position [0, 0]
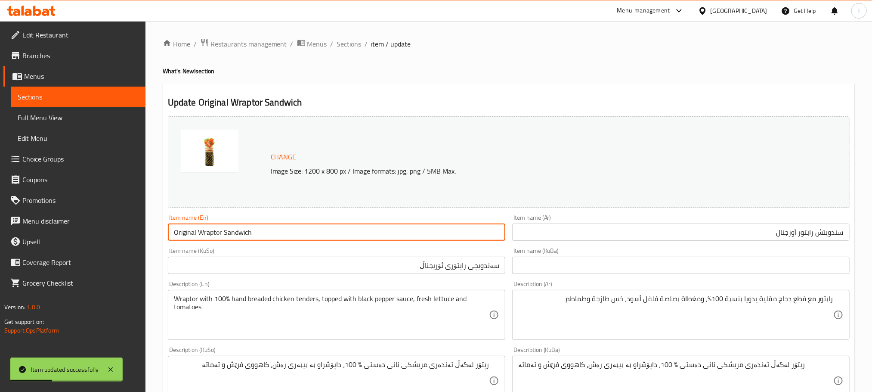
click at [224, 237] on input "Original Wraptor Sandwich" at bounding box center [336, 231] width 337 height 17
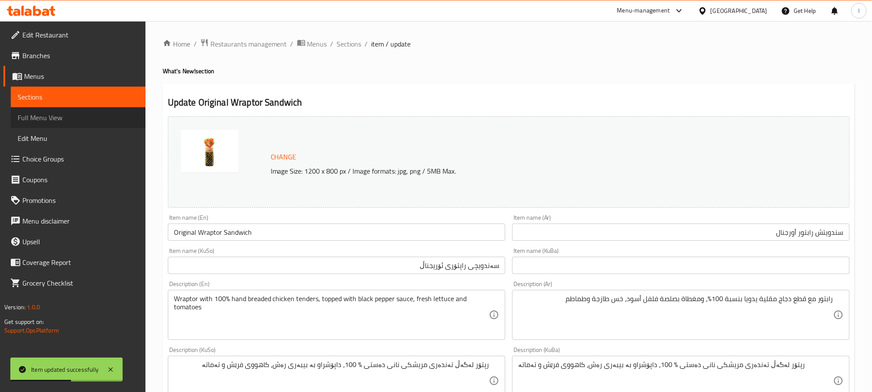
click at [73, 120] on span "Full Menu View" at bounding box center [78, 117] width 121 height 10
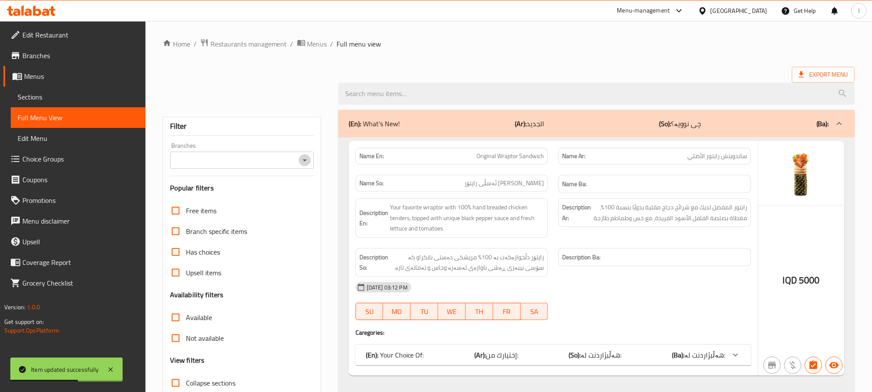
click at [304, 159] on icon "Open" at bounding box center [304, 160] width 10 height 10
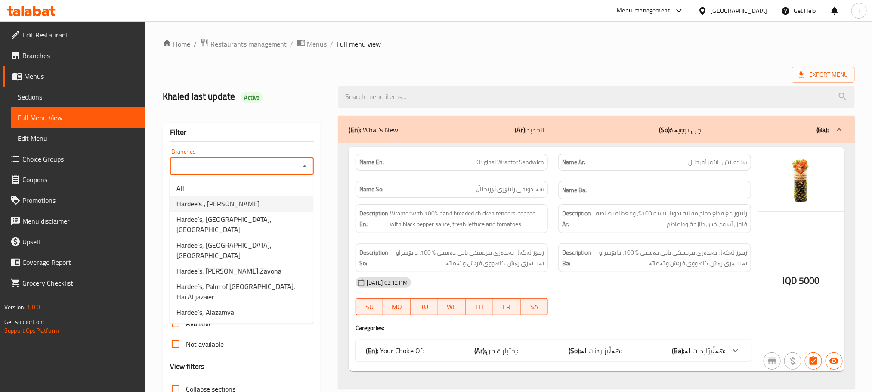
click at [222, 201] on span "Hardee's ، Al Jadreya" at bounding box center [217, 203] width 83 height 10
type input "Hardee's ، Al Jadreya"
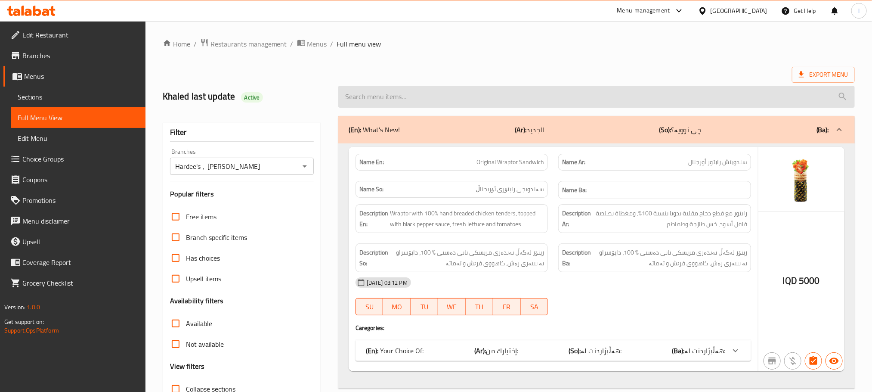
click at [374, 93] on input "search" at bounding box center [596, 97] width 516 height 22
paste input "Original Wraptor Sandwich"
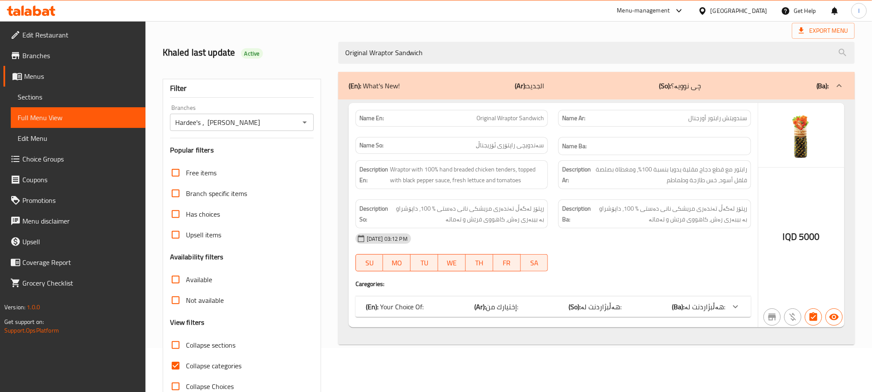
scroll to position [67, 0]
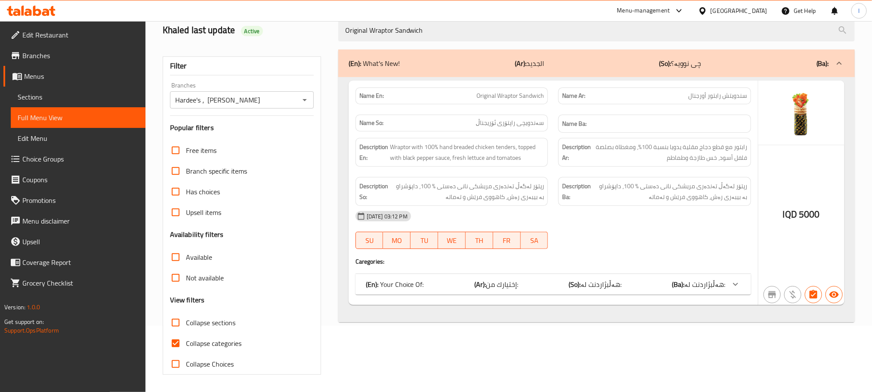
type input "Original Wraptor Sandwich"
click at [177, 341] on input "Collapse categories" at bounding box center [175, 343] width 21 height 21
checkbox input "false"
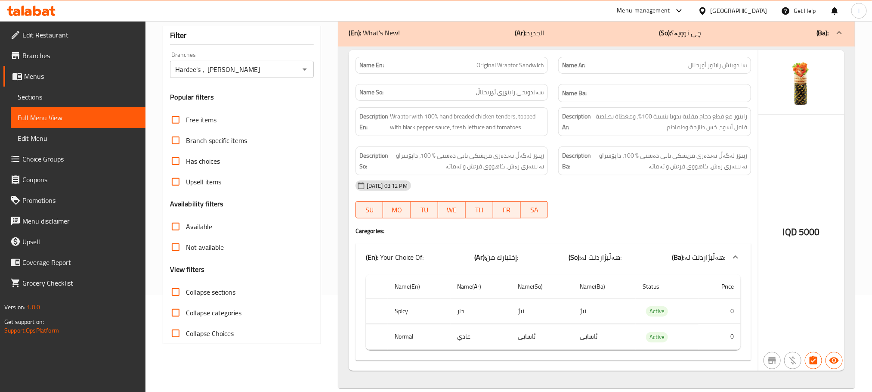
scroll to position [112, 0]
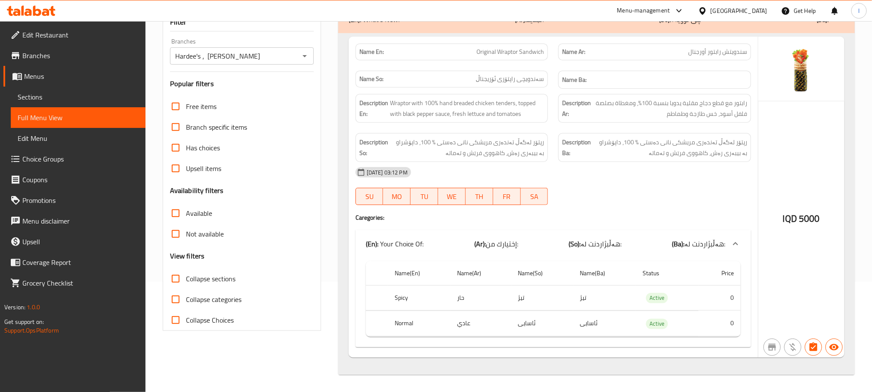
click at [47, 97] on span "Sections" at bounding box center [78, 97] width 121 height 10
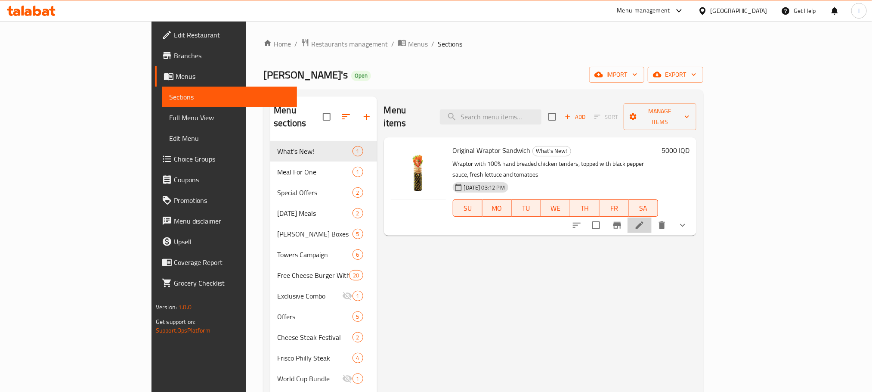
click at [651, 217] on li at bounding box center [639, 224] width 24 height 15
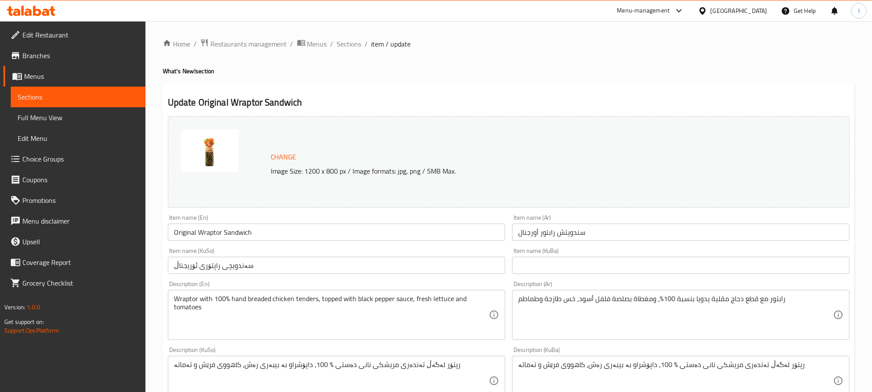
scroll to position [237, 0]
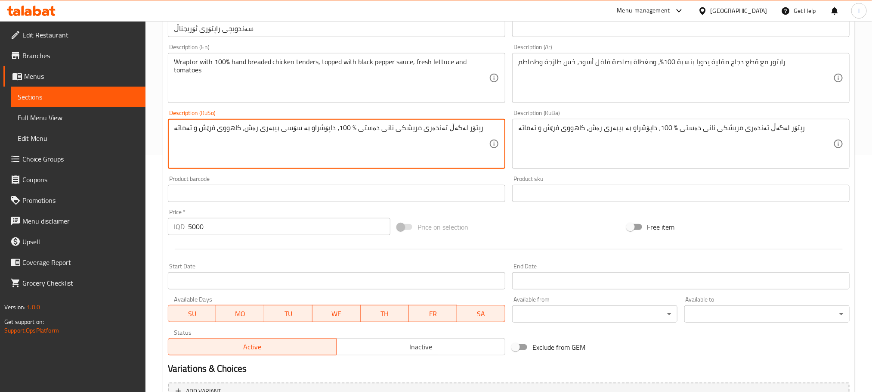
click at [311, 137] on textarea "رپتۆر لەگەڵ تەندەری مریشکی نانی دەستی ٪ 100، داپۆشراو بە سۆسی بیبەری رەش، کاهوو…" at bounding box center [331, 143] width 315 height 41
type textarea "رپتۆر لەگەڵ تەندەری مریشکی نانی دەستی ٪ 100، داپۆشراو بە سۆسی بیبەری رەش، کاهوو…"
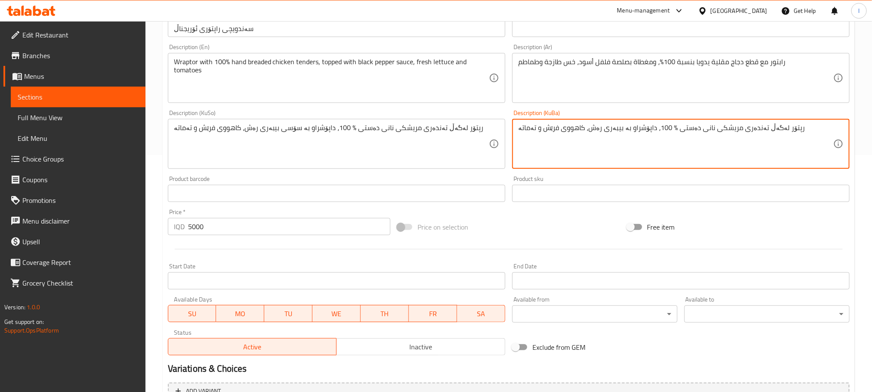
click at [532, 126] on textarea "رپتۆر لەگەڵ تەندەری مریشکی نانی دەستی ٪ 100، داپۆشراو بە بیبەری رەش، کاهووی فرێ…" at bounding box center [675, 143] width 315 height 41
paste textarea "ۆسی"
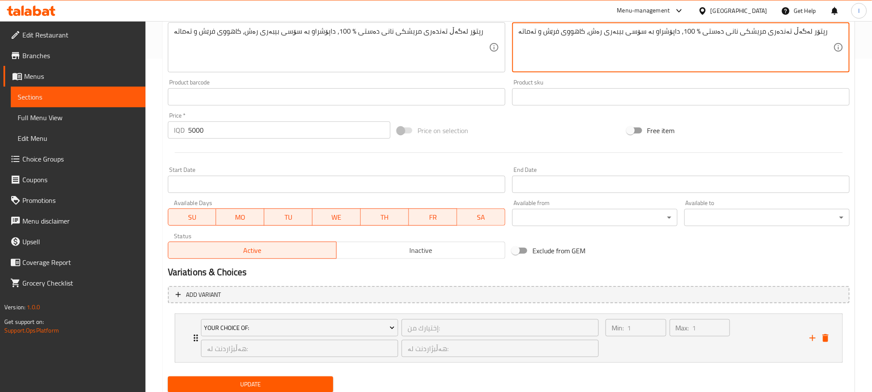
scroll to position [363, 0]
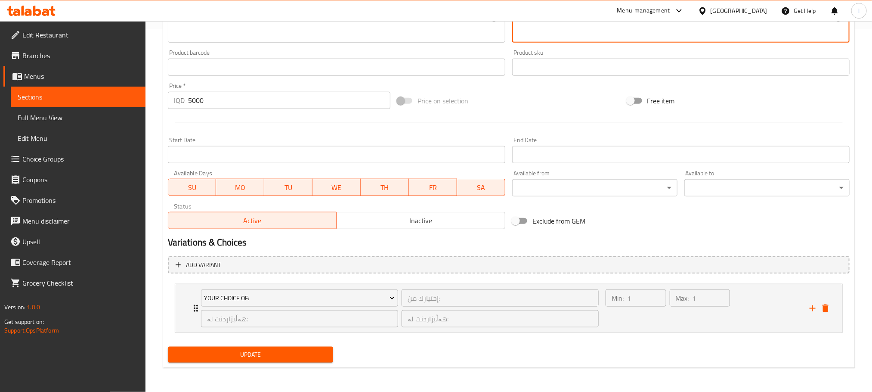
type textarea "رپتۆر لەگەڵ تەندەری مریشکی نانی دەستی ٪ 100، داپۆشراو بە سۆسی بیبەری رەش، کاهوو…"
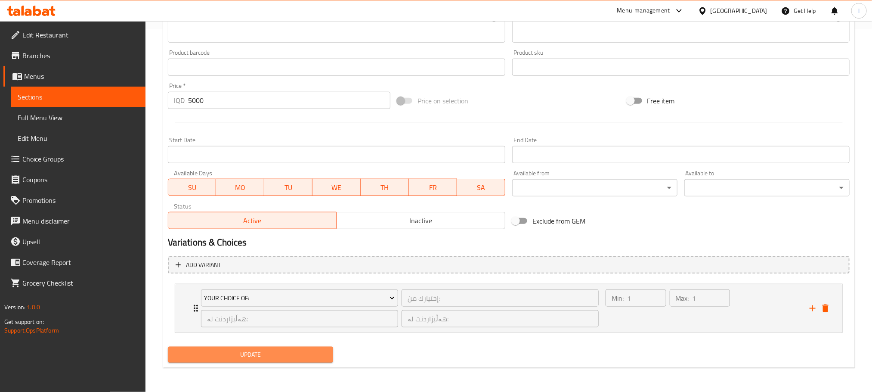
click at [290, 352] on span "Update" at bounding box center [250, 354] width 151 height 11
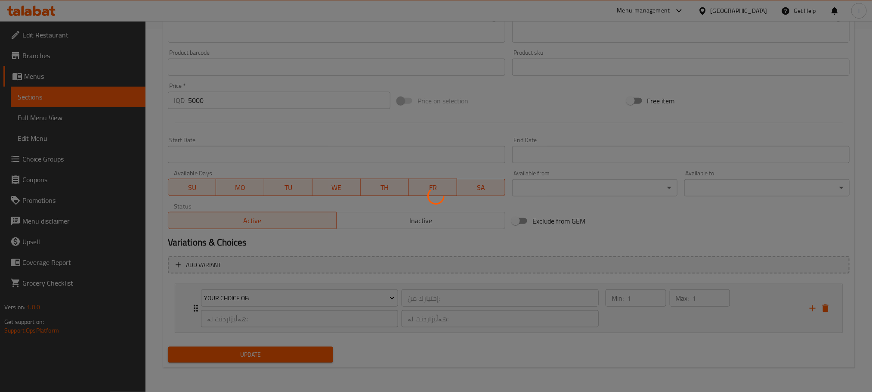
scroll to position [126, 0]
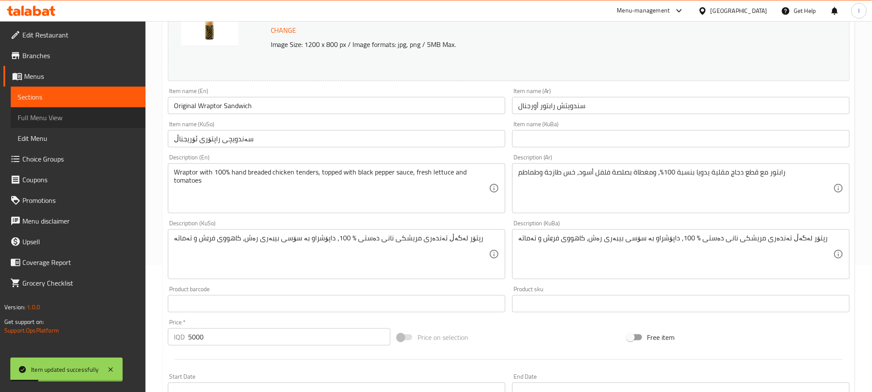
click at [68, 118] on span "Full Menu View" at bounding box center [78, 117] width 121 height 10
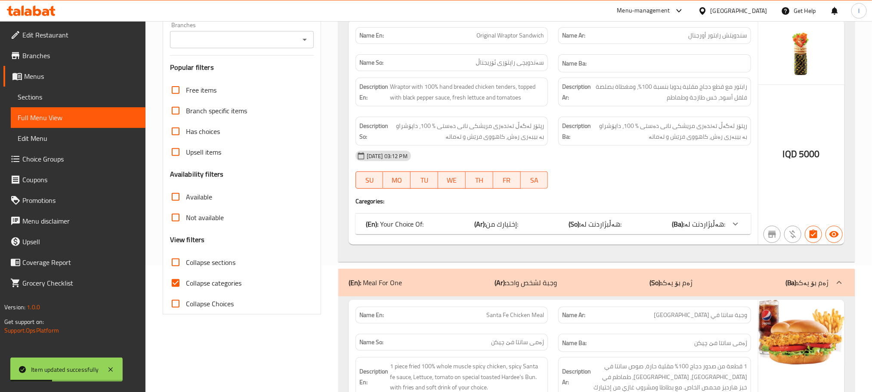
click at [304, 37] on icon "Open" at bounding box center [304, 39] width 10 height 10
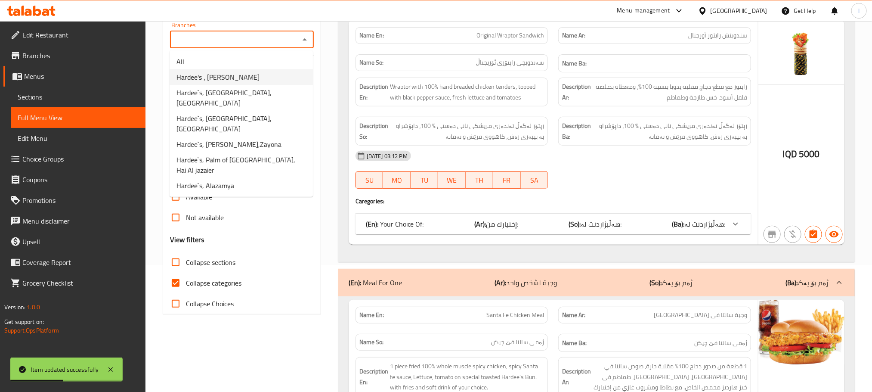
click at [264, 71] on li "Hardee's ، Al Jadreya" at bounding box center [241, 76] width 143 height 15
type input "Hardee's ، Al Jadreya"
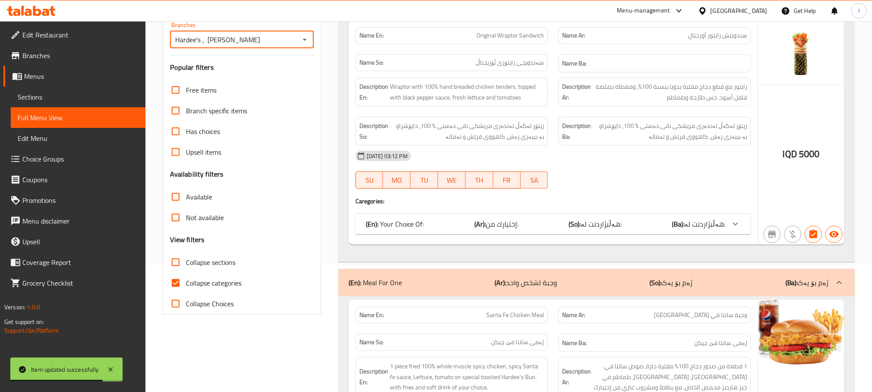
click at [172, 278] on input "Collapse categories" at bounding box center [175, 282] width 21 height 21
checkbox input "false"
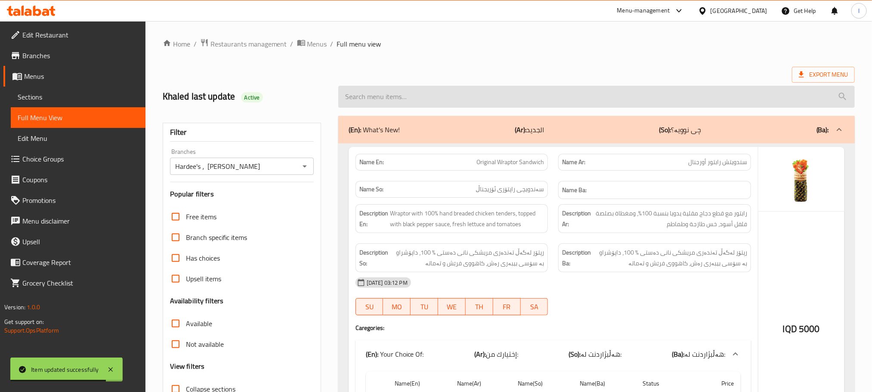
click at [388, 96] on input "search" at bounding box center [596, 97] width 516 height 22
paste input "Original Wraptor Sandwich"
type input "Original Wraptor Sandwich"
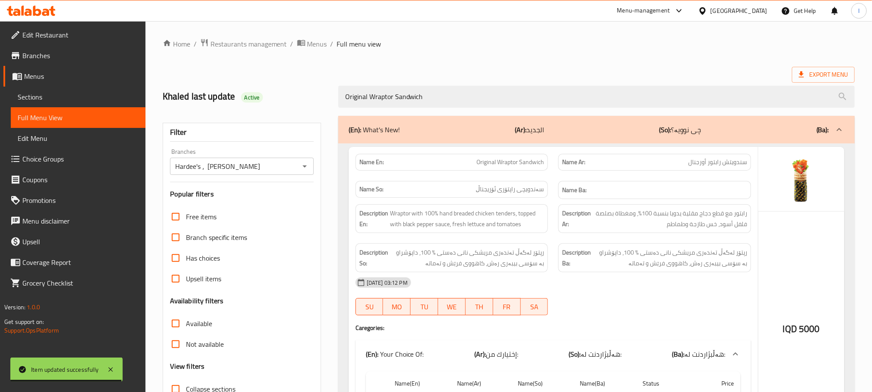
scroll to position [112, 0]
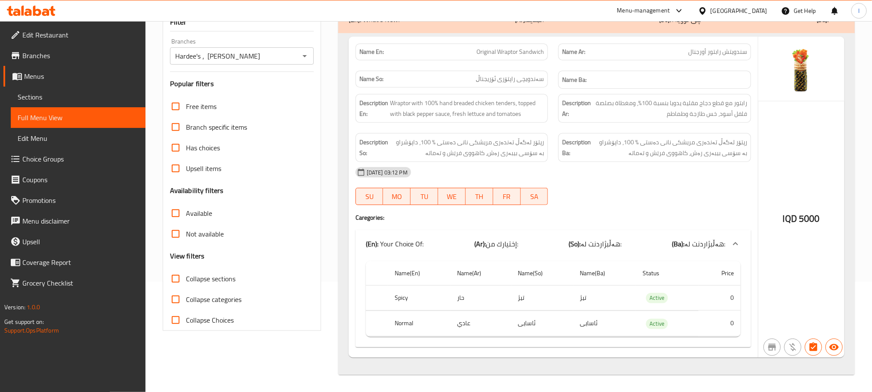
click at [31, 95] on span "Sections" at bounding box center [78, 97] width 121 height 10
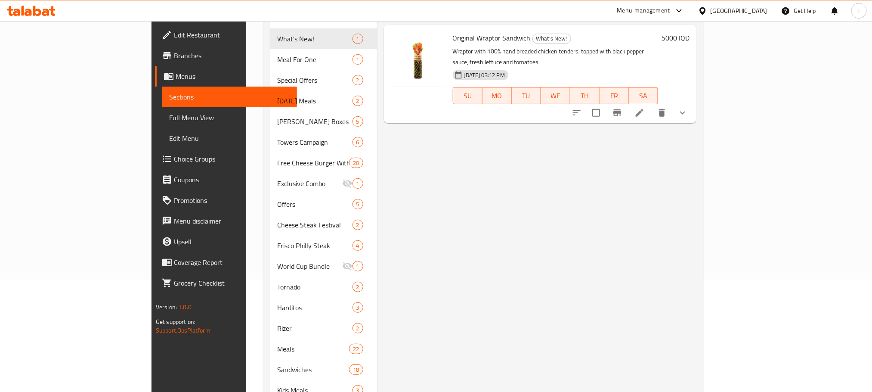
click at [651, 105] on li at bounding box center [639, 112] width 24 height 15
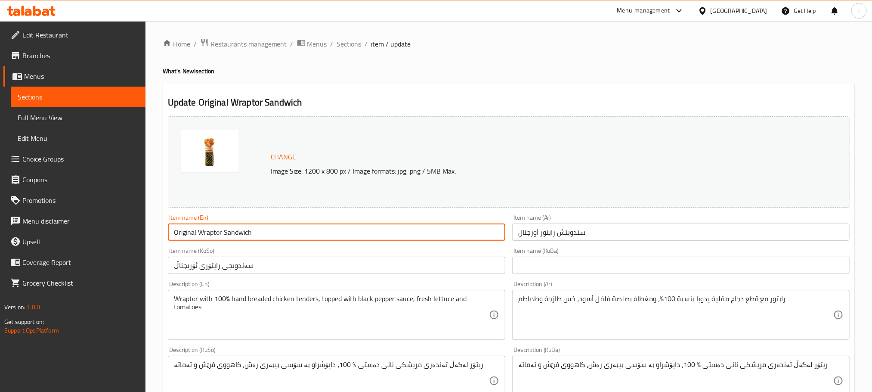
drag, startPoint x: 219, startPoint y: 235, endPoint x: 200, endPoint y: 235, distance: 19.4
click at [200, 235] on input "Original Wraptor Sandwich" at bounding box center [336, 231] width 337 height 17
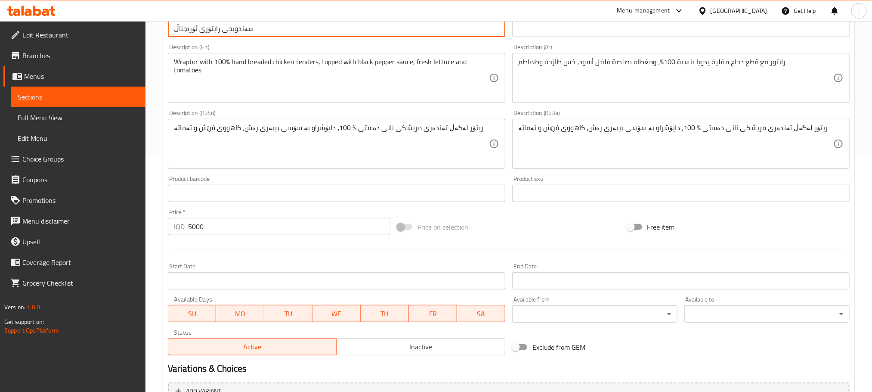
drag, startPoint x: 218, startPoint y: 34, endPoint x: 197, endPoint y: 39, distance: 22.0
click at [197, 39] on div "Item name (KuSo) سەندویچی راپتۆری ئۆریجناڵ Item name (KuSo)" at bounding box center [336, 23] width 344 height 33
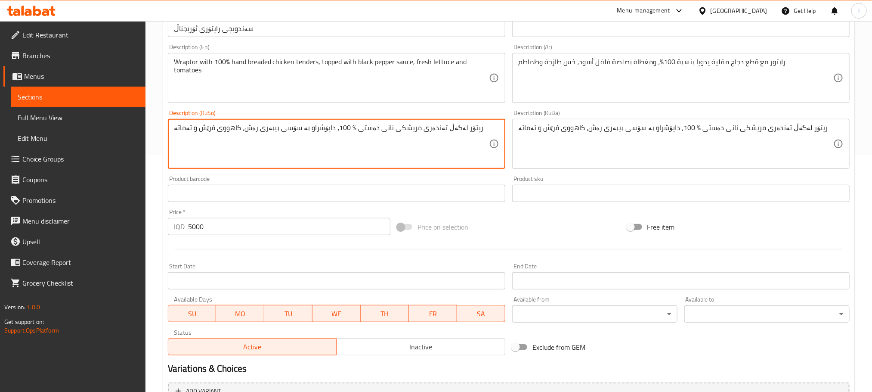
drag, startPoint x: 465, startPoint y: 132, endPoint x: 448, endPoint y: 132, distance: 16.4
paste textarea "راپتۆری"
click at [474, 129] on textarea "راپتۆری لەگەڵ تەندەری مریشکی نانی دەستی ٪ 100، داپۆشراو بە سۆسی بیبەری رەش، کاه…" at bounding box center [331, 143] width 315 height 41
click at [488, 126] on textarea "راپتۆری لەگەڵ تەندەری مریشکی نانی دەستی ٪ 100، داپۆشراو بە سۆسی بیبەری رەش، کاه…" at bounding box center [331, 143] width 315 height 41
click at [469, 135] on textarea "راپتۆری لەگەڵ تەندەری مریشکی نانی دەستی ٪ 100، داپۆشراو بە سۆسی بیبەری رەش، کاه…" at bounding box center [331, 143] width 315 height 41
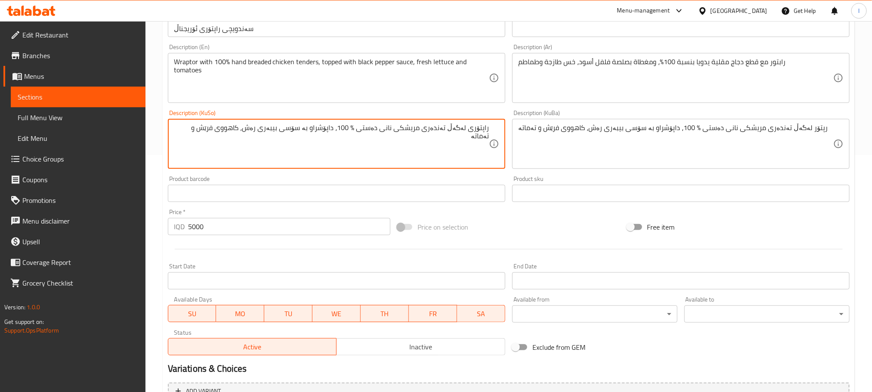
click at [469, 135] on textarea "راپتۆری لەگەڵ تەندەری مریشکی نانی دەستی ٪ 100، داپۆشراو بە سۆسی بیبەری رەش، کاه…" at bounding box center [331, 143] width 315 height 41
click at [470, 130] on textarea "راپتۆری لەگەڵ تەندەری مریشکی نانی دەستی ٪ 100، داپۆشراو بە سۆسی بیبەری رەش، کاه…" at bounding box center [331, 143] width 315 height 41
click at [470, 130] on textarea "راپتۆر لەگەڵ تەندەری مریشکی نانی دەستی ٪ 100، داپۆشراو بە سۆسی بیبەری رەش، کاهو…" at bounding box center [331, 143] width 315 height 41
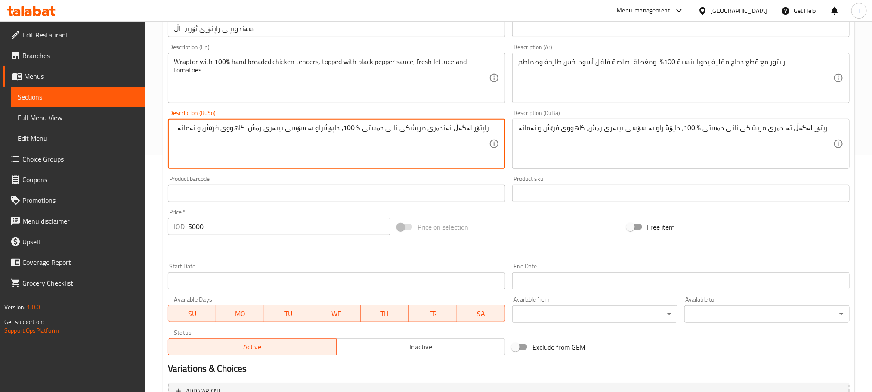
click at [470, 130] on textarea "راپتۆر لەگەڵ تەندەری مریشکی نانی دەستی ٪ 100، داپۆشراو بە سۆسی بیبەری رەش، کاهو…" at bounding box center [331, 143] width 315 height 41
type textarea "راپتۆر لەگەڵ تەندەری مریشکی نانی دەستی ٪ 100، داپۆشراو بە سۆسی بیبەری رەش، کاهو…"
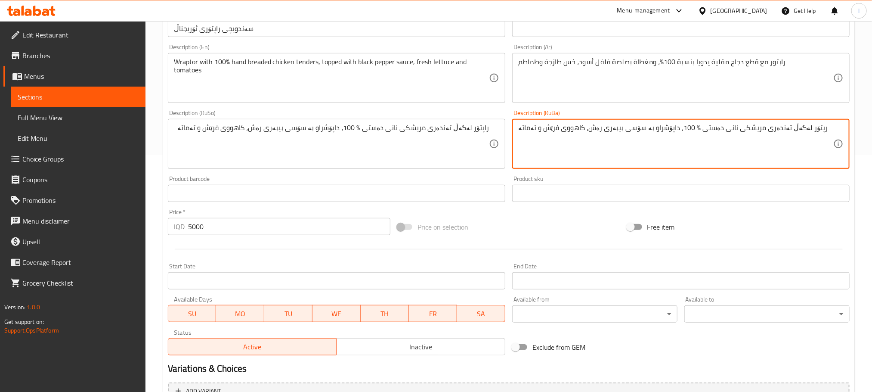
click at [564, 128] on textarea "رپتۆر لەگەڵ تەندەری مریشکی نانی دەستی ٪ 100، داپۆشراو بە سۆسی بیبەری رەش، کاهوو…" at bounding box center [675, 143] width 315 height 41
paste textarea "ا"
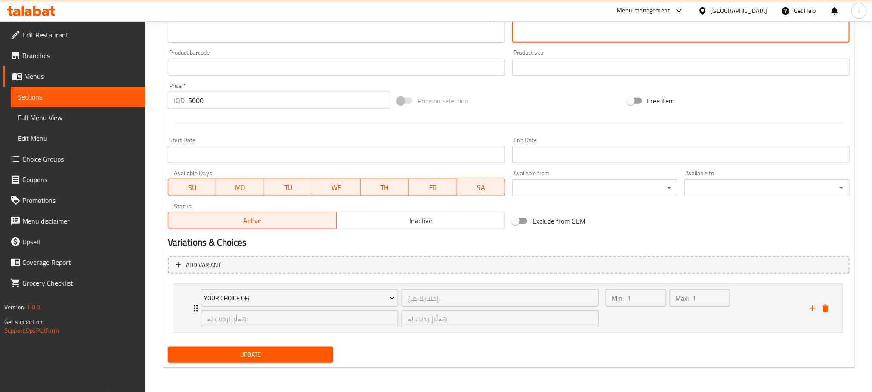
type textarea "راپتۆر لەگەڵ تەندەری مریشکی نانی دەستی ٪ 100، داپۆشراو بە سۆسی بیبەری رەش، کاهو…"
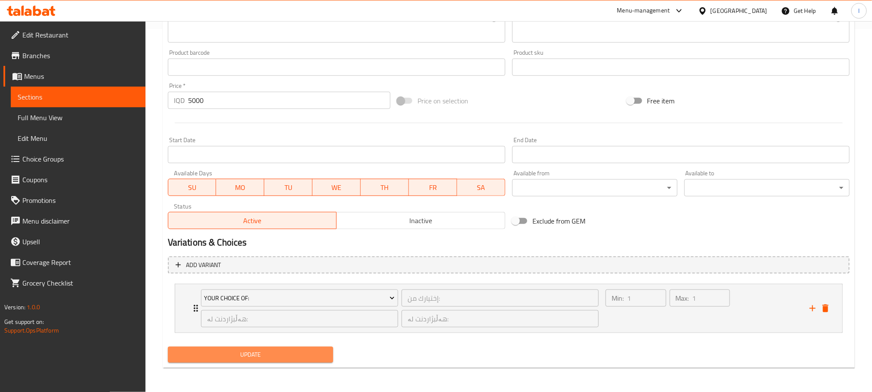
click at [277, 359] on span "Update" at bounding box center [250, 354] width 151 height 11
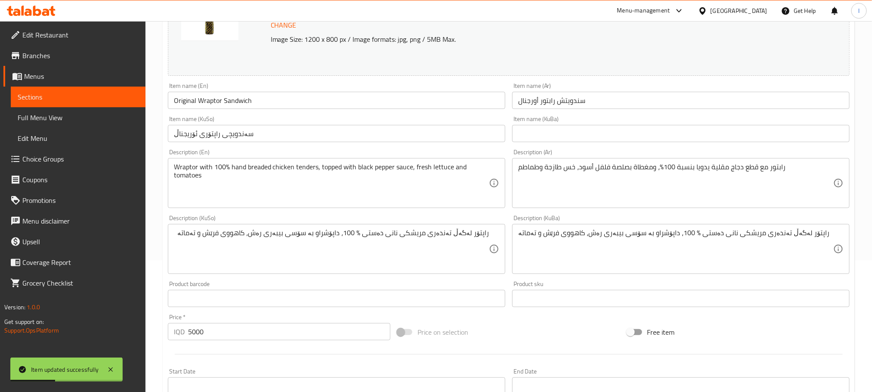
scroll to position [126, 0]
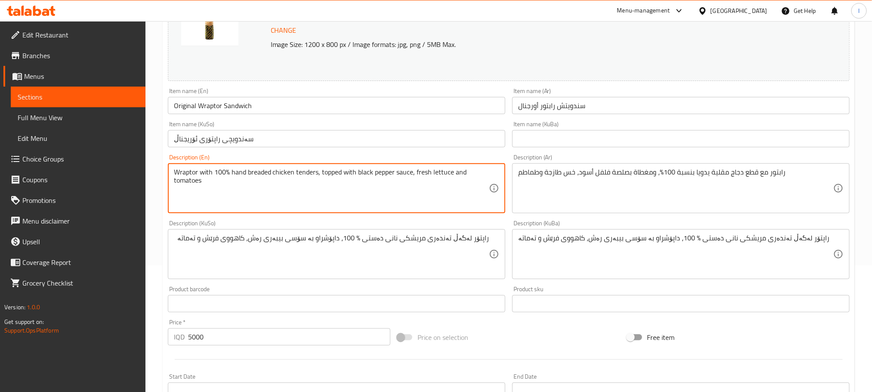
drag, startPoint x: 315, startPoint y: 176, endPoint x: 176, endPoint y: 175, distance: 139.4
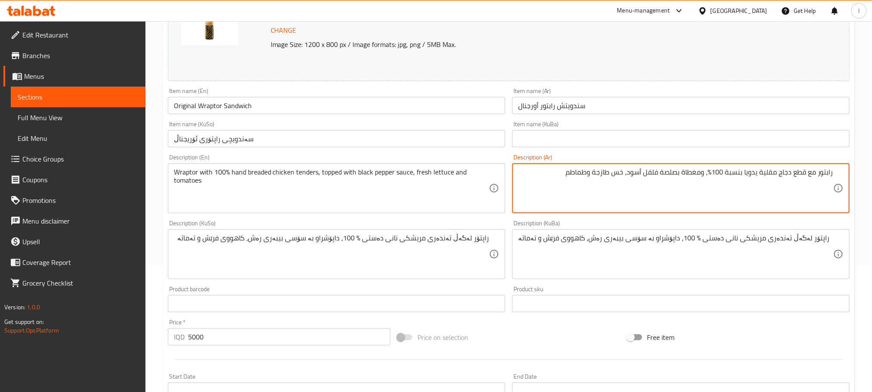
click at [789, 173] on textarea "رابتور مع قطع دجاج مقلية يدويا بنسبة 100%، ومغطاة بصلصة فلفل أسود، خس طازجة وطم…" at bounding box center [675, 188] width 315 height 41
drag, startPoint x: 790, startPoint y: 172, endPoint x: 806, endPoint y: 170, distance: 15.5
click at [806, 170] on textarea "رابتور مع قطع دجاج مقلية يدويا بنسبة 100%، ومغطاة بصلصة فلفل أسود، خس طازجة وطم…" at bounding box center [675, 188] width 315 height 41
click at [791, 170] on textarea "رابتور مع دجاج مقلية يدويا بنسبة 100%، ومغطاة بصلصة فلفل أسود، خس طازجة وطماطم" at bounding box center [675, 188] width 315 height 41
drag, startPoint x: 780, startPoint y: 171, endPoint x: 763, endPoint y: 176, distance: 17.4
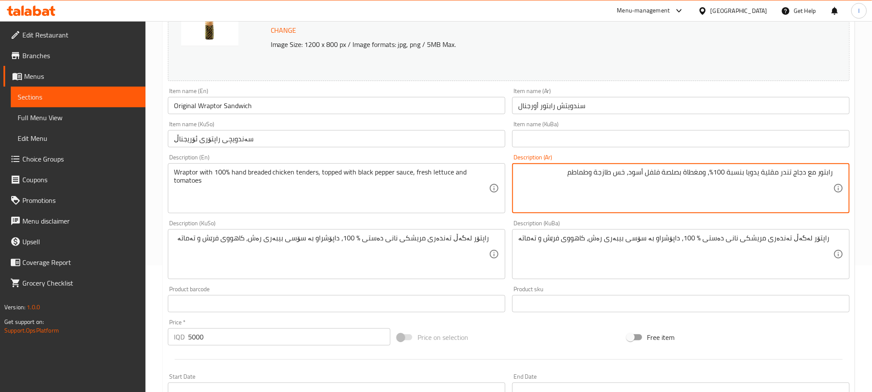
click at [763, 176] on textarea "رابتور مع دجاج تندر مقلية يدويا بنسبة 100%، ومغطاة بصلصة فلفل أسود، خس طازجة وط…" at bounding box center [675, 188] width 315 height 41
paste textarea "مخبوز"
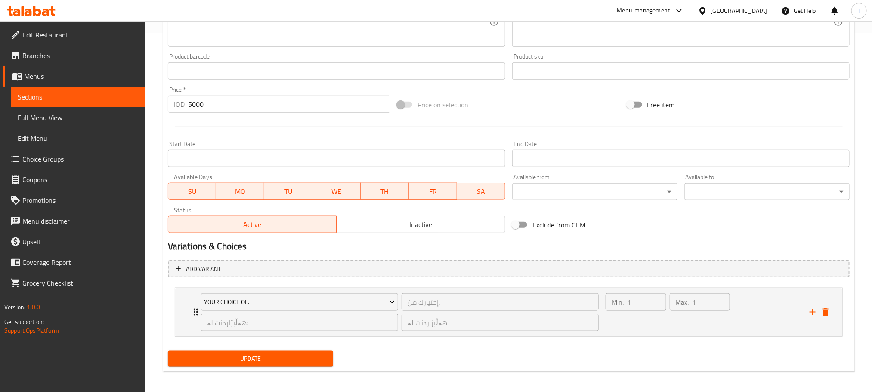
scroll to position [363, 0]
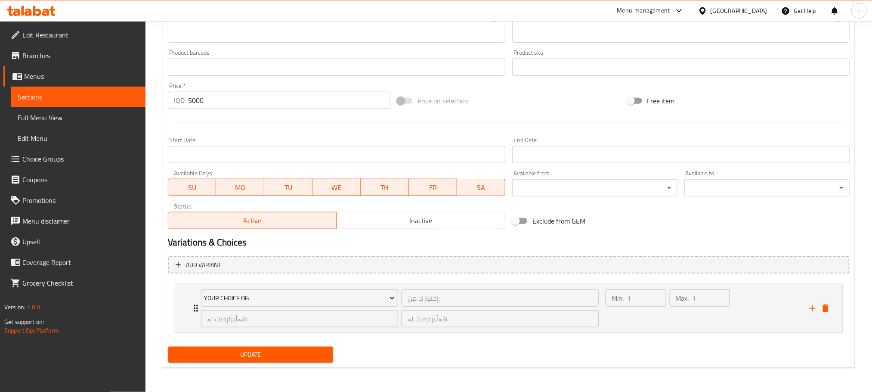
type textarea "رابتور مع دجاج تندر مخبوز يدويا بنسبة 100%، ومغطاة بصلصة فلفل أسود، خس طازجة وط…"
click at [285, 355] on span "Update" at bounding box center [250, 354] width 151 height 11
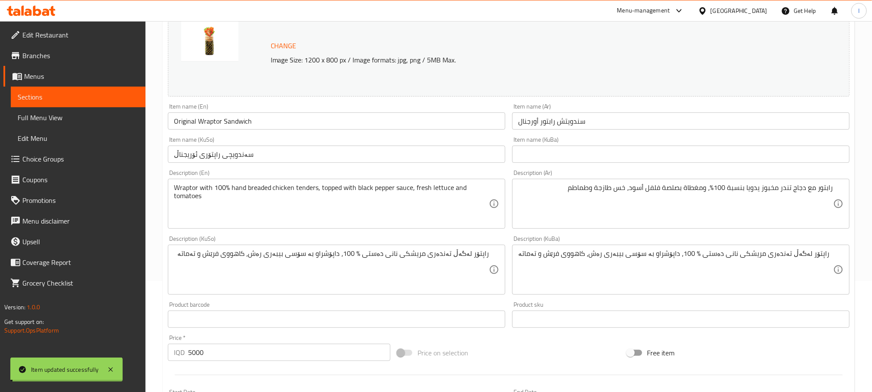
scroll to position [0, 0]
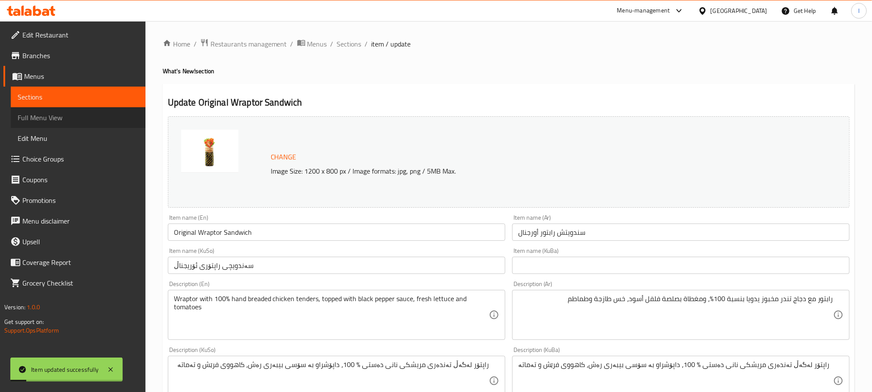
click at [59, 119] on span "Full Menu View" at bounding box center [78, 117] width 121 height 10
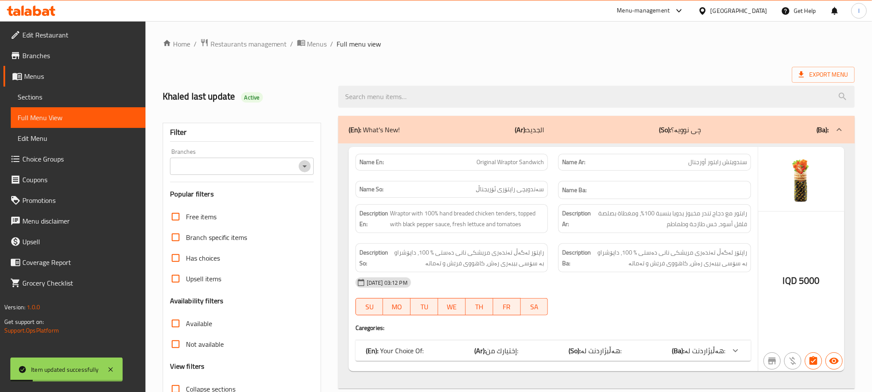
click at [302, 167] on icon "Open" at bounding box center [304, 166] width 10 height 10
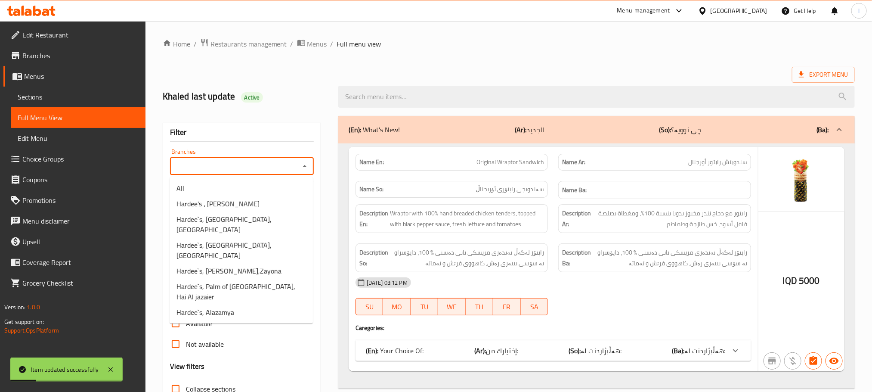
click at [304, 165] on icon "Close" at bounding box center [304, 166] width 10 height 10
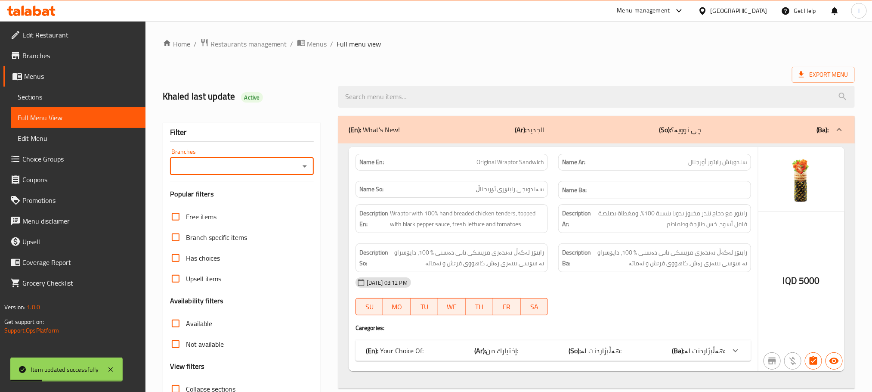
click at [304, 165] on icon "Open" at bounding box center [304, 166] width 10 height 10
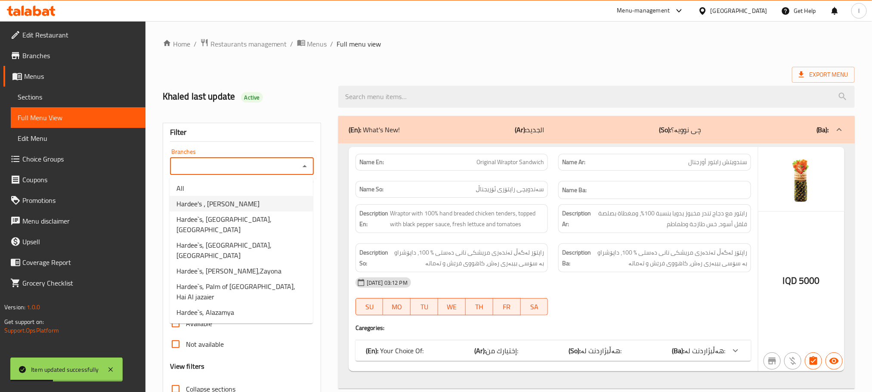
click at [264, 202] on li "Hardee's ، Al Jadreya" at bounding box center [241, 203] width 143 height 15
type input "Hardee's ، Al Jadreya"
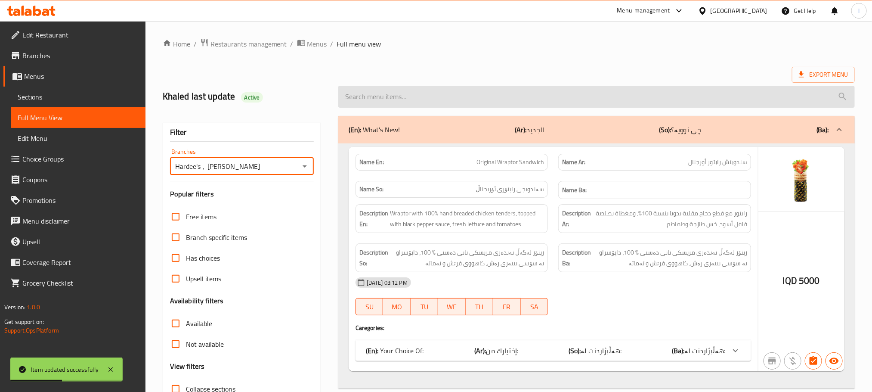
click at [377, 91] on input "search" at bounding box center [596, 97] width 516 height 22
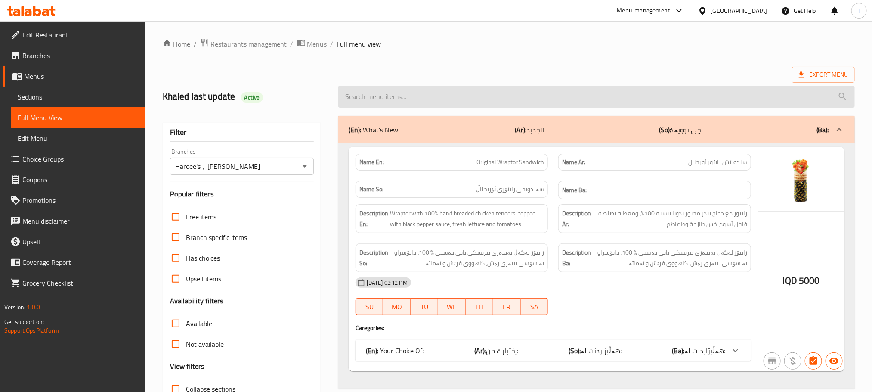
paste input "Original Wraptor Sandwich"
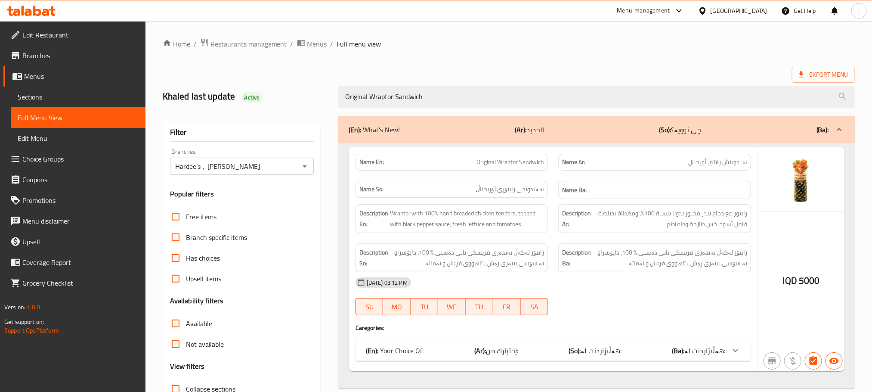
scroll to position [67, 0]
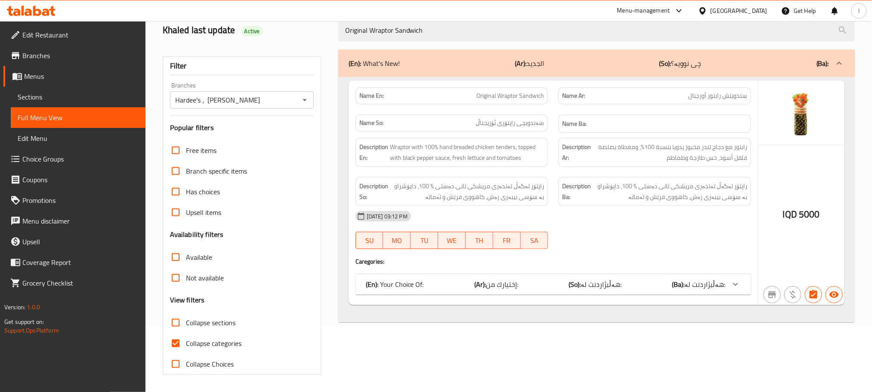
type input "Original Wraptor Sandwich"
click at [175, 342] on input "Collapse categories" at bounding box center [175, 343] width 21 height 21
checkbox input "false"
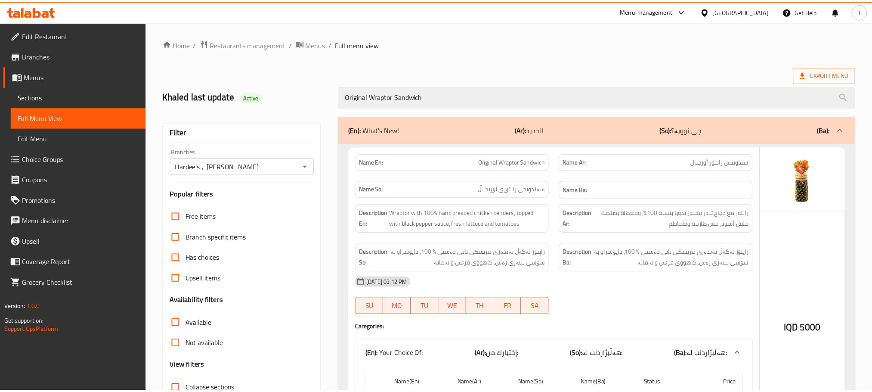
scroll to position [112, 0]
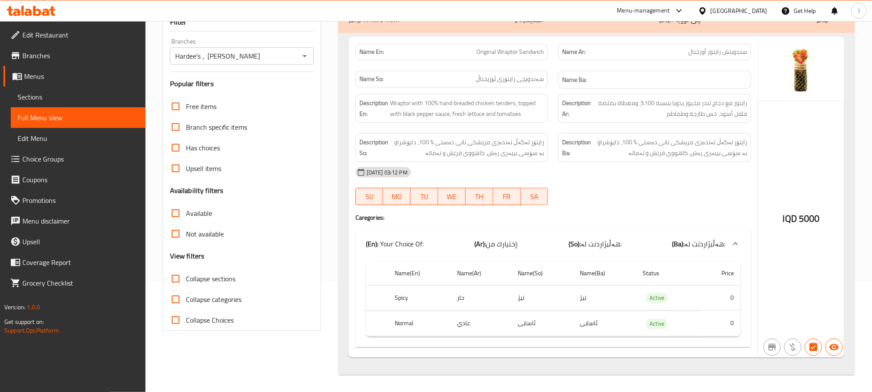
click at [23, 13] on icon at bounding box center [23, 11] width 3 height 10
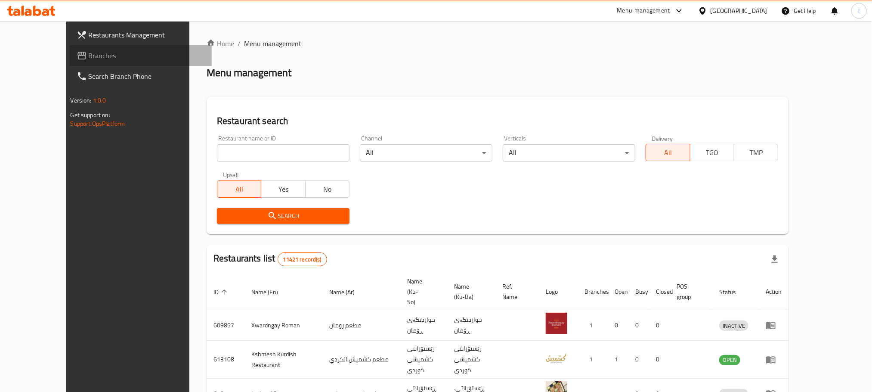
click at [89, 57] on span "Branches" at bounding box center [147, 55] width 116 height 10
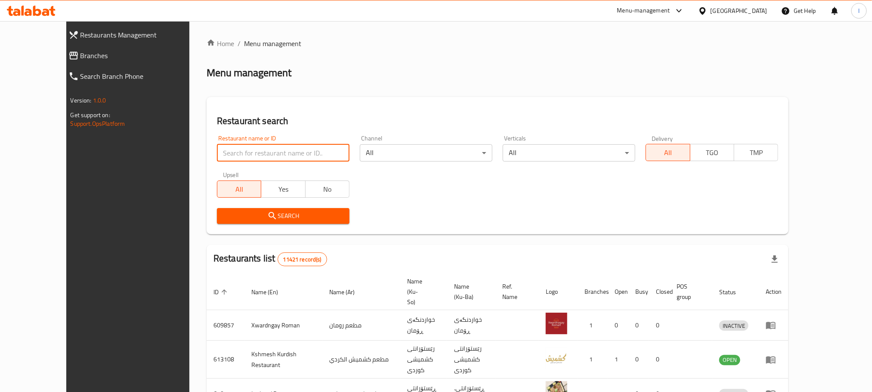
click at [217, 152] on input "search" at bounding box center [283, 152] width 133 height 17
paste input "704618"
type input "704618"
click at [253, 210] on span "Search" at bounding box center [283, 215] width 119 height 11
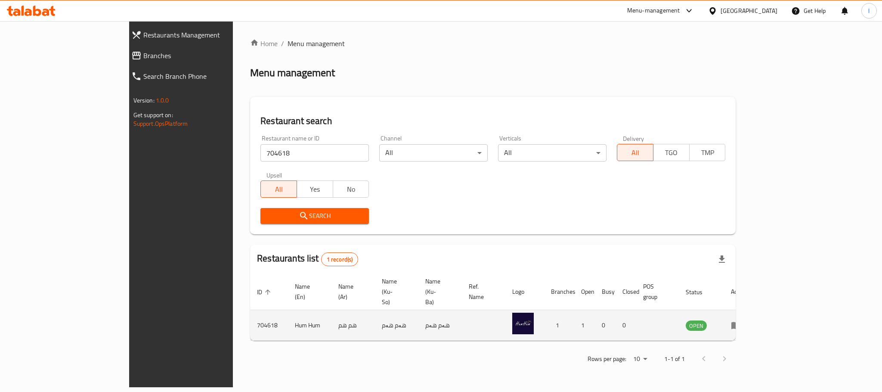
click at [740, 322] on icon "enhanced table" at bounding box center [735, 325] width 9 height 7
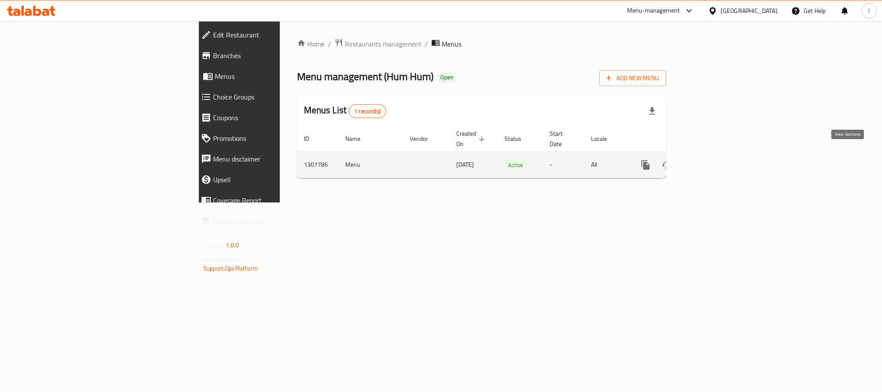
click at [712, 160] on icon "enhanced table" at bounding box center [707, 165] width 10 height 10
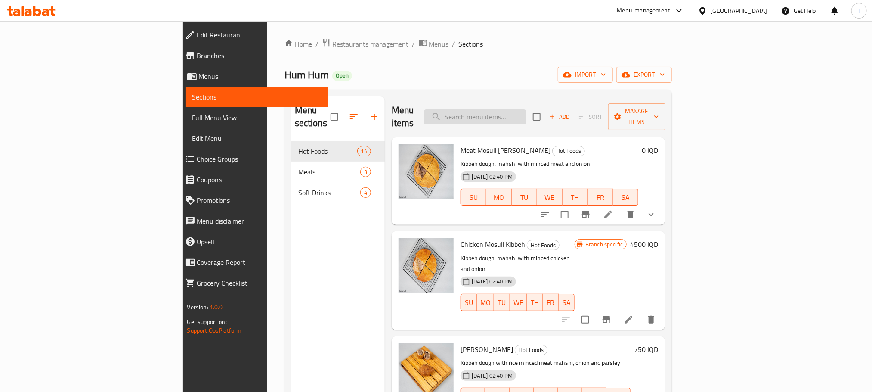
click at [521, 112] on input "search" at bounding box center [475, 116] width 102 height 15
paste input "Family Meal"
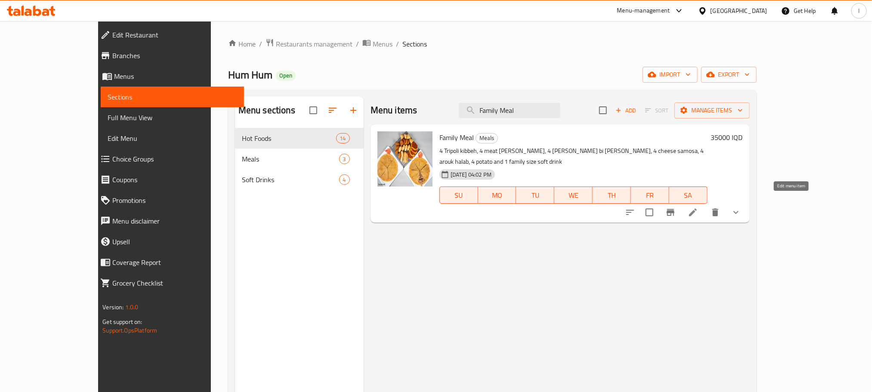
type input "Family Meal"
click at [698, 207] on icon at bounding box center [693, 212] width 10 height 10
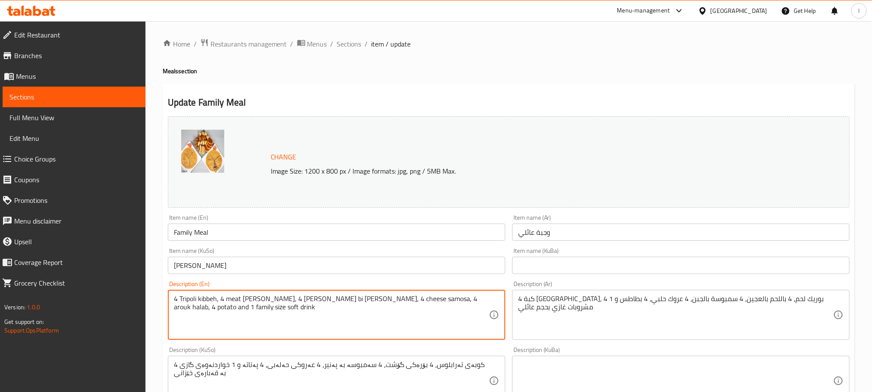
click at [424, 297] on textarea "4 Tripoli kibbeh, 4 meat [PERSON_NAME], 4 [PERSON_NAME] bi [PERSON_NAME], 4 che…" at bounding box center [331, 314] width 315 height 41
paste textarea "2 medium sized Mously Kibbeh"
click at [182, 310] on textarea "4 Tripoli kibbeh, 4 meat [PERSON_NAME], 4 [PERSON_NAME] bi [PERSON_NAME], 4 che…" at bounding box center [331, 314] width 315 height 41
type textarea "4 Tripoli kibbeh, 4 meat [PERSON_NAME], 4 [PERSON_NAME] bi [PERSON_NAME], 4 che…"
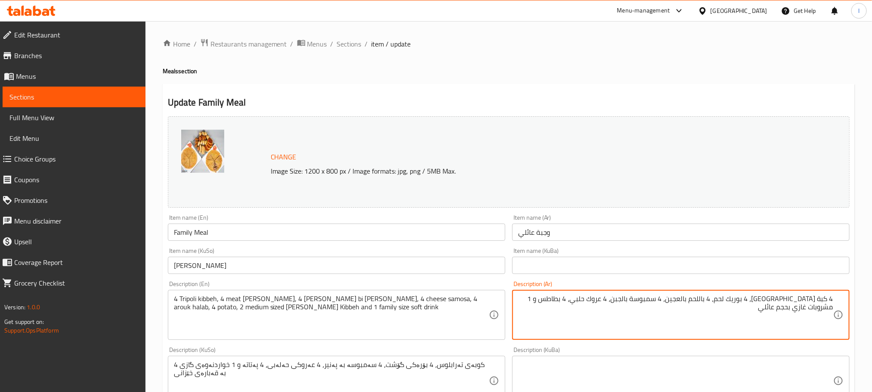
click at [583, 297] on textarea "4 كبة طرابلس، 4 بوريك لحم، 4 باللحم بالعجين، 4 سمبوسة بالجبن، 4 عروك حلبي، 4 بط…" at bounding box center [675, 314] width 315 height 41
paste textarea "بة موسلي"
paste textarea "توسطة الحجم"
click at [829, 310] on textarea "4 كبة طرابلس، 4 بوريك لحم، 4 باللحم بالعجين، 4 سمبوسة بالجبن، 4 عروك حلبي، 4 بط…" at bounding box center [675, 314] width 315 height 41
click at [518, 300] on textarea "4 كبة طرابلس، 4 بوريك لحم، 4 باللحم بالعجين، 4 سمبوسة بالجبن، 4 عروك حلبي، 4 بط…" at bounding box center [675, 314] width 315 height 41
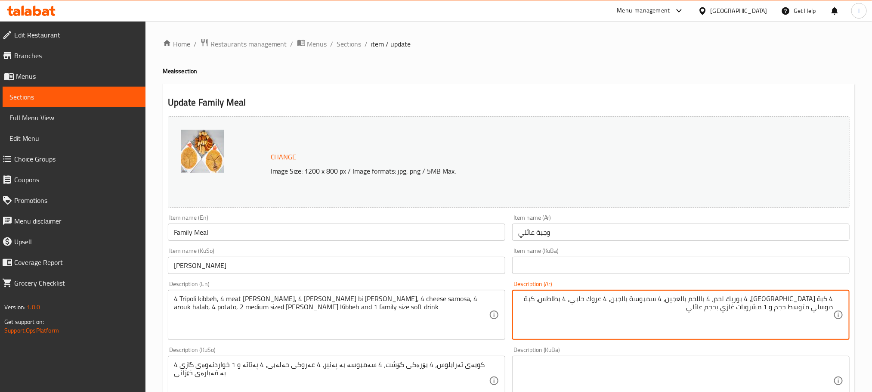
click at [580, 299] on textarea "4 كبة طرابلس، 4 بوريك لحم، 4 باللحم بالعجين، 4 سمبوسة بالجبن، 4 عروك حلبي، 4 بط…" at bounding box center [675, 314] width 315 height 41
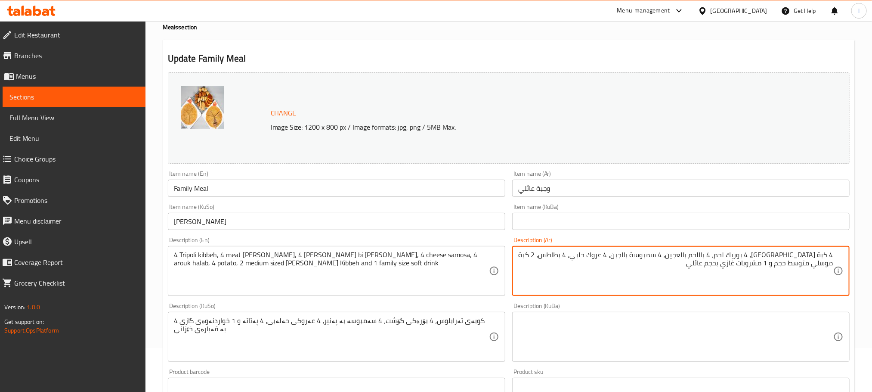
scroll to position [79, 0]
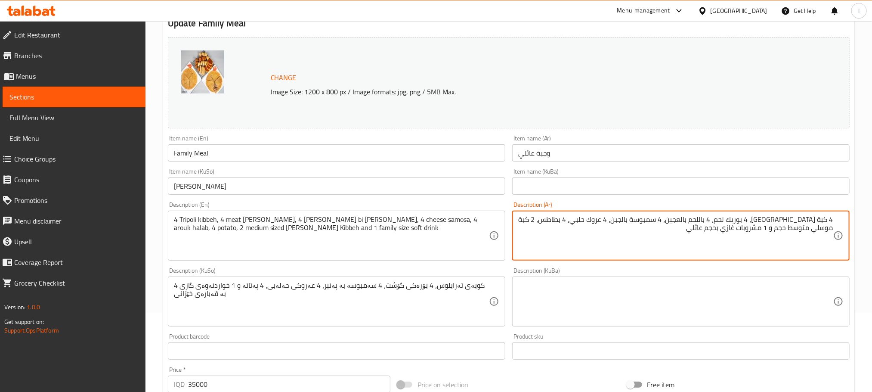
type textarea "4 كبة طرابلس، 4 بوريك لحم، 4 باللحم بالعجين، 4 سمبوسة بالجبن، 4 عروك حلبي، 4 بط…"
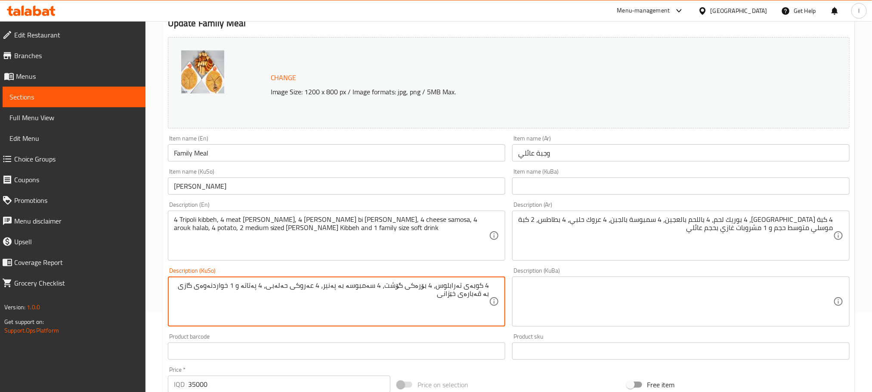
click at [261, 286] on textarea "4 کوبەی تەرابلوس، 4 بۆرەکی گۆشت، 4 سەمبوسە بە پەنیر، 4 عەروکی حەلەبی، 4 پەتاتە …" at bounding box center [331, 301] width 315 height 41
click at [233, 287] on textarea "4 کوبەی تەرابلوس، 4 بۆرەکی گۆشت، 4 سەمبوسە بە پەنیر، 4 عەروکی حەلەبی، 4 پەتاتە،…" at bounding box center [331, 301] width 315 height 41
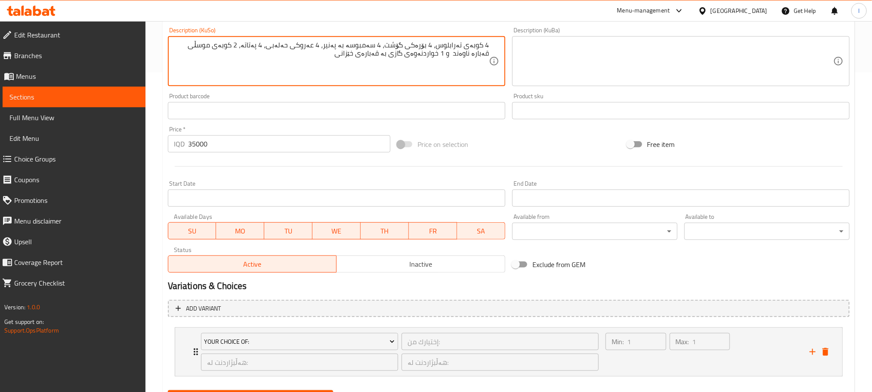
scroll to position [363, 0]
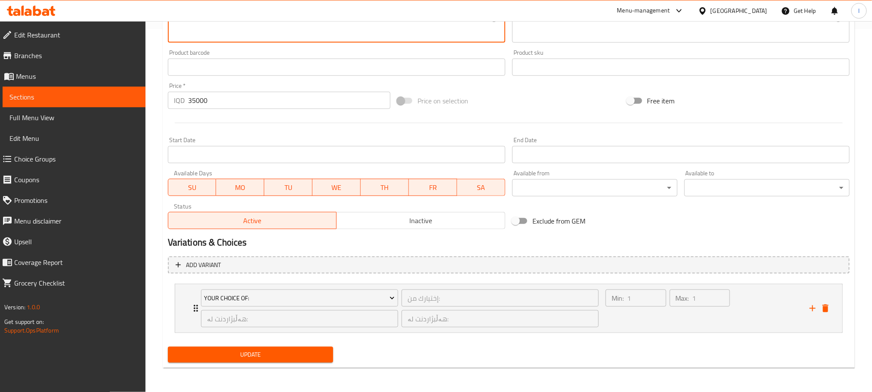
type textarea "4 کوبەی تەرابلوس، 4 بۆرەکی گۆشت، 4 سەمبوسە بە پەنیر، 4 عەروکی حەلەبی، 4 پەتاتە،…"
click at [275, 353] on span "Update" at bounding box center [250, 354] width 151 height 11
click at [267, 359] on span "Update" at bounding box center [250, 354] width 151 height 11
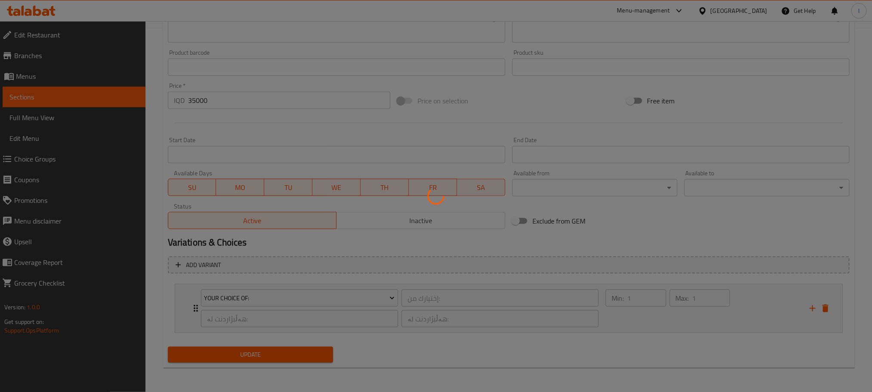
scroll to position [0, 0]
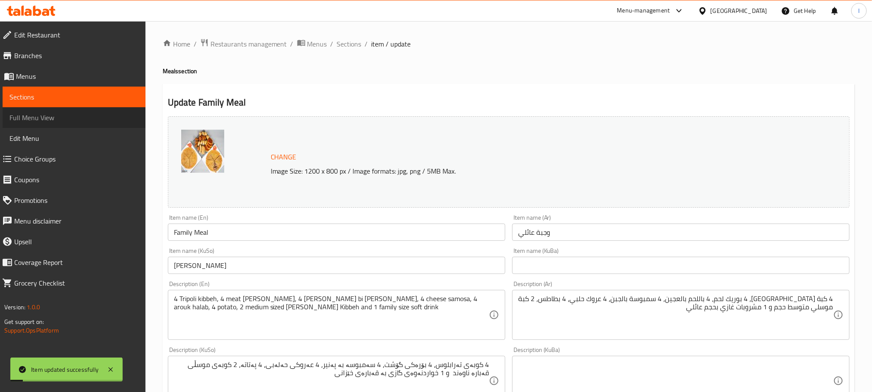
click at [44, 116] on span "Full Menu View" at bounding box center [73, 117] width 129 height 10
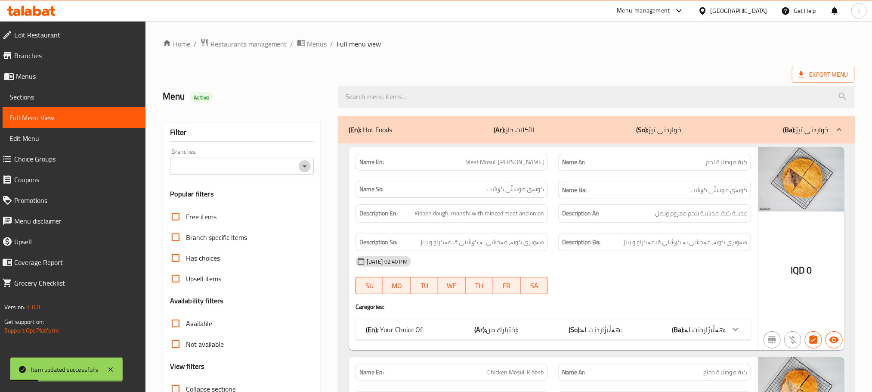
click at [301, 165] on icon "Open" at bounding box center [304, 166] width 10 height 10
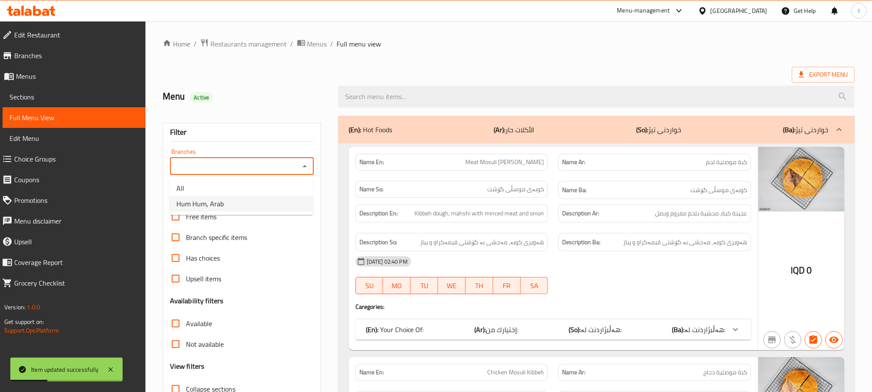
click at [268, 204] on li "Hum Hum, Arab" at bounding box center [241, 203] width 143 height 15
type input "Hum Hum, Arab"
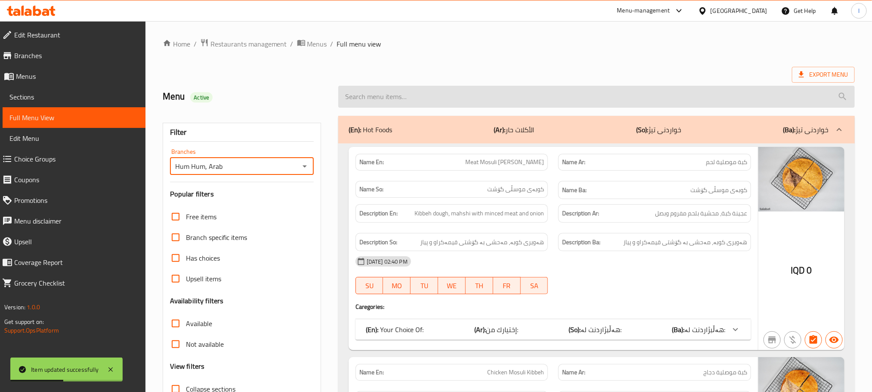
click at [386, 105] on input "search" at bounding box center [596, 97] width 516 height 22
paste input "Family Meal"
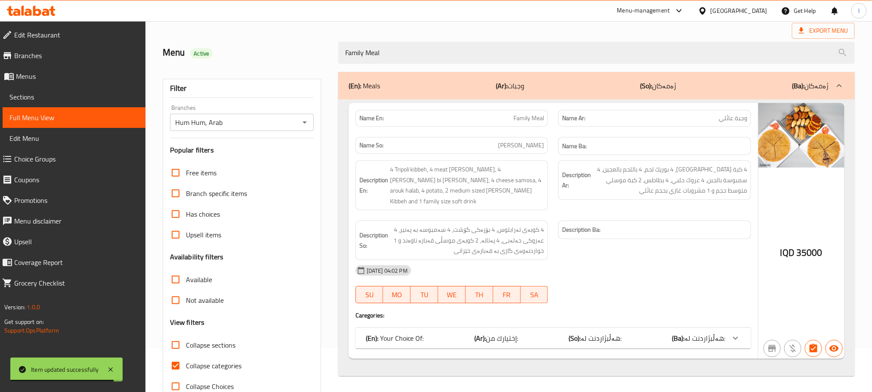
scroll to position [67, 0]
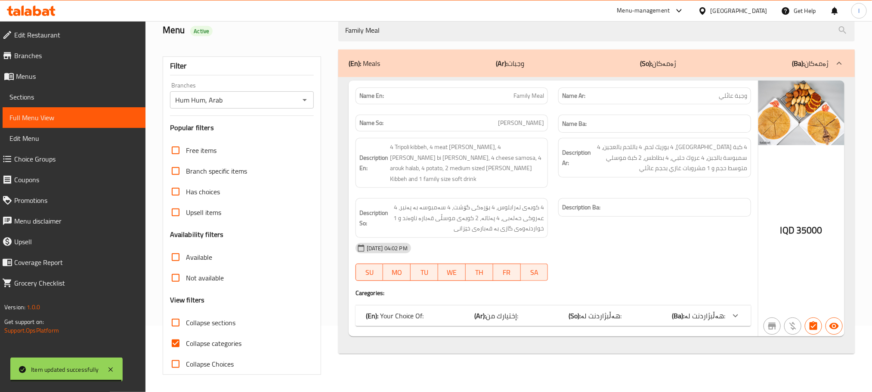
type input "Family Meal"
click at [164, 342] on div "Filter Branches Hum Hum, Arab Branches Popular filters Free items Branch specif…" at bounding box center [242, 215] width 158 height 318
click at [176, 342] on input "Collapse categories" at bounding box center [175, 343] width 21 height 21
checkbox input "false"
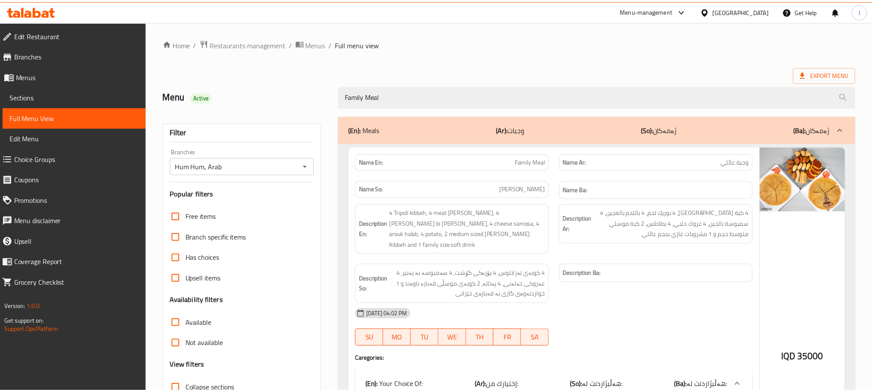
scroll to position [159, 0]
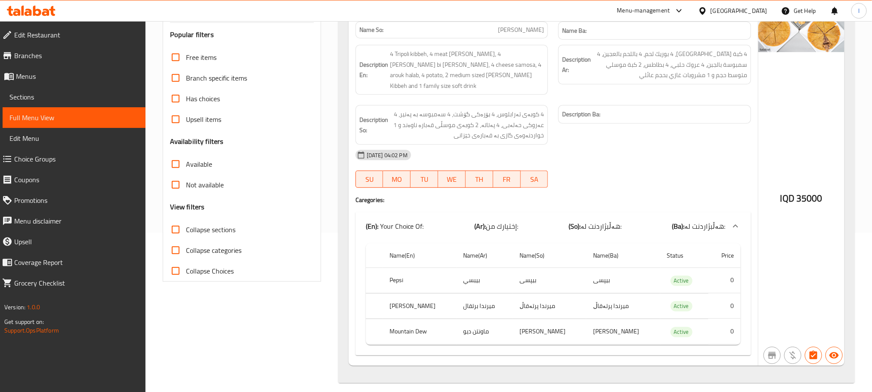
click at [57, 62] on link "Branches" at bounding box center [70, 55] width 150 height 21
